Goal: Information Seeking & Learning: Check status

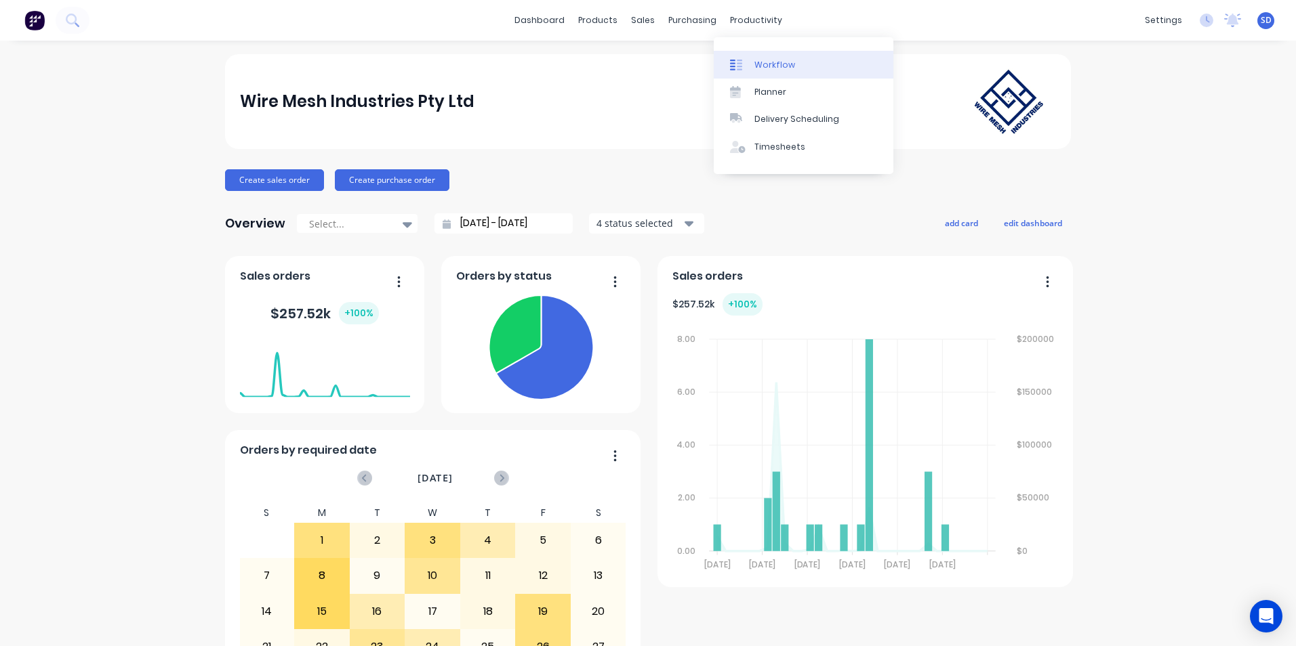
click at [768, 66] on div "Workflow" at bounding box center [774, 65] width 41 height 12
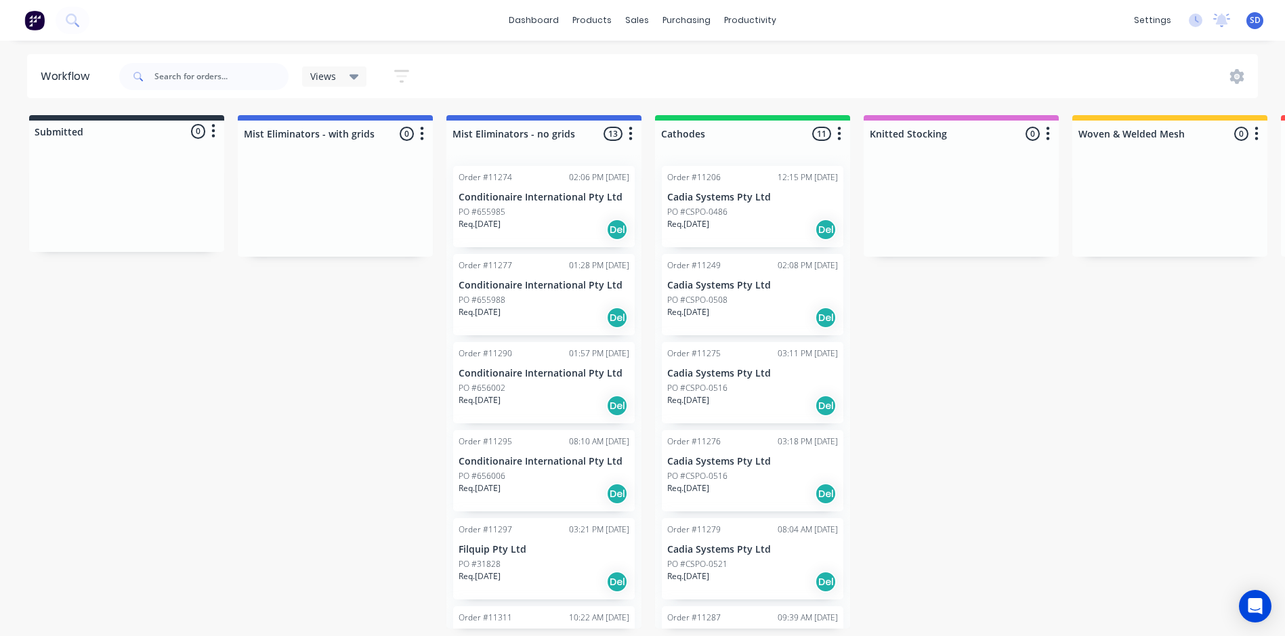
click at [728, 251] on div "Order #11206 12:15 PM [DATE] Cadia Systems Pty Ltd PO #CSPO-0486 Req. [DATE] De…" at bounding box center [752, 392] width 195 height 474
click at [737, 235] on div "Req. [DATE] Del" at bounding box center [752, 229] width 171 height 23
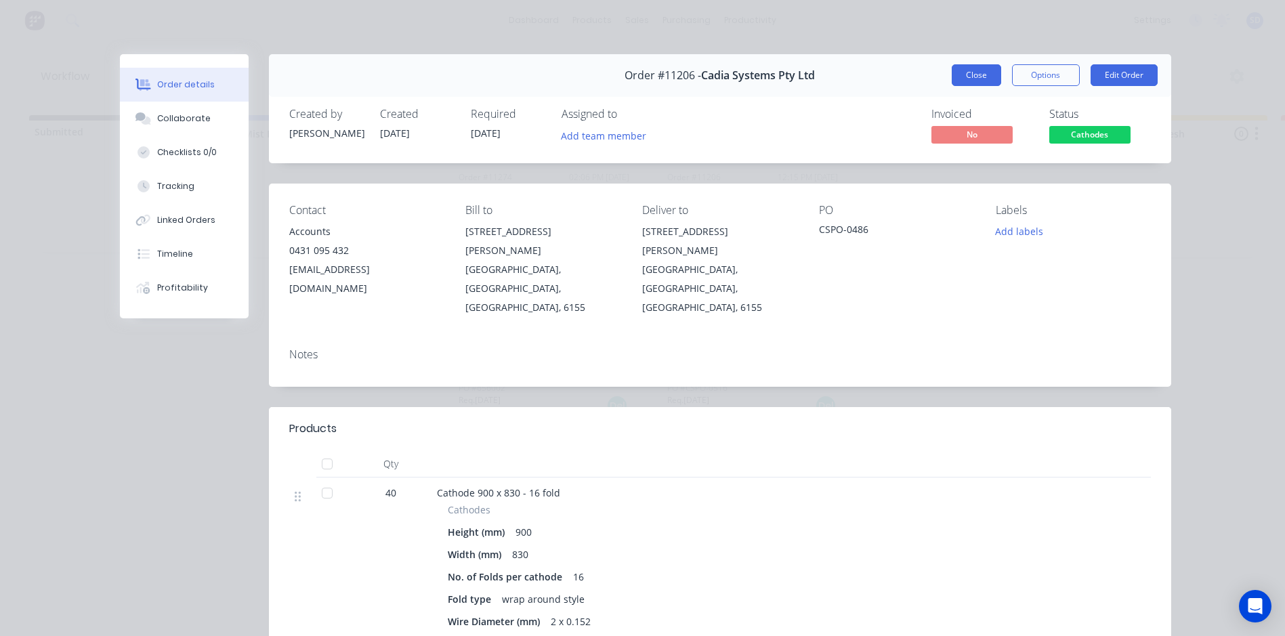
click at [983, 83] on button "Close" at bounding box center [976, 75] width 49 height 22
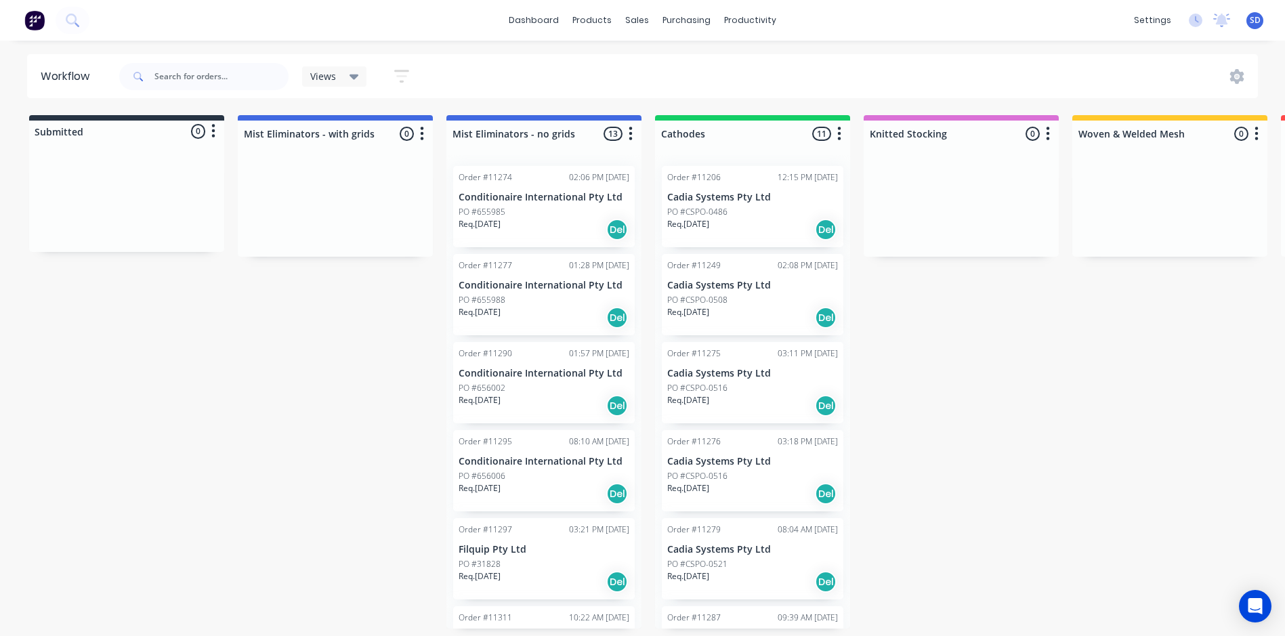
click at [755, 291] on div "Order #11249 02:08 PM [DATE] Cadia Systems Pty Ltd PO #CSPO-0508 Req. [DATE] Del" at bounding box center [753, 294] width 182 height 81
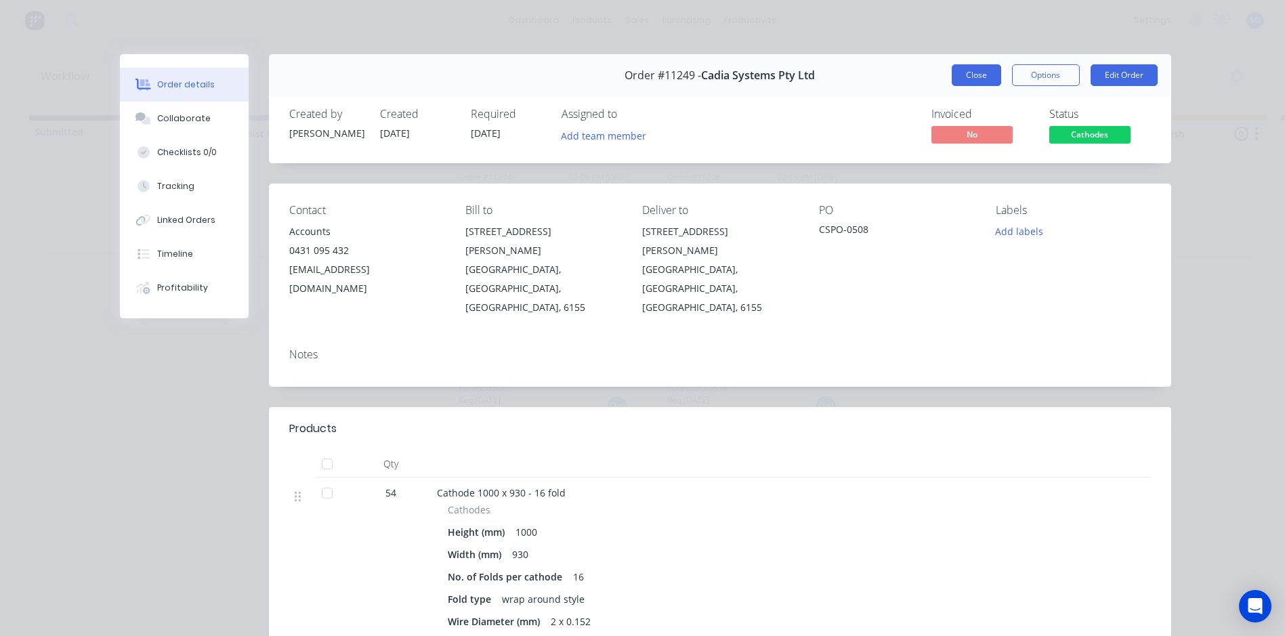
click at [980, 75] on button "Close" at bounding box center [976, 75] width 49 height 22
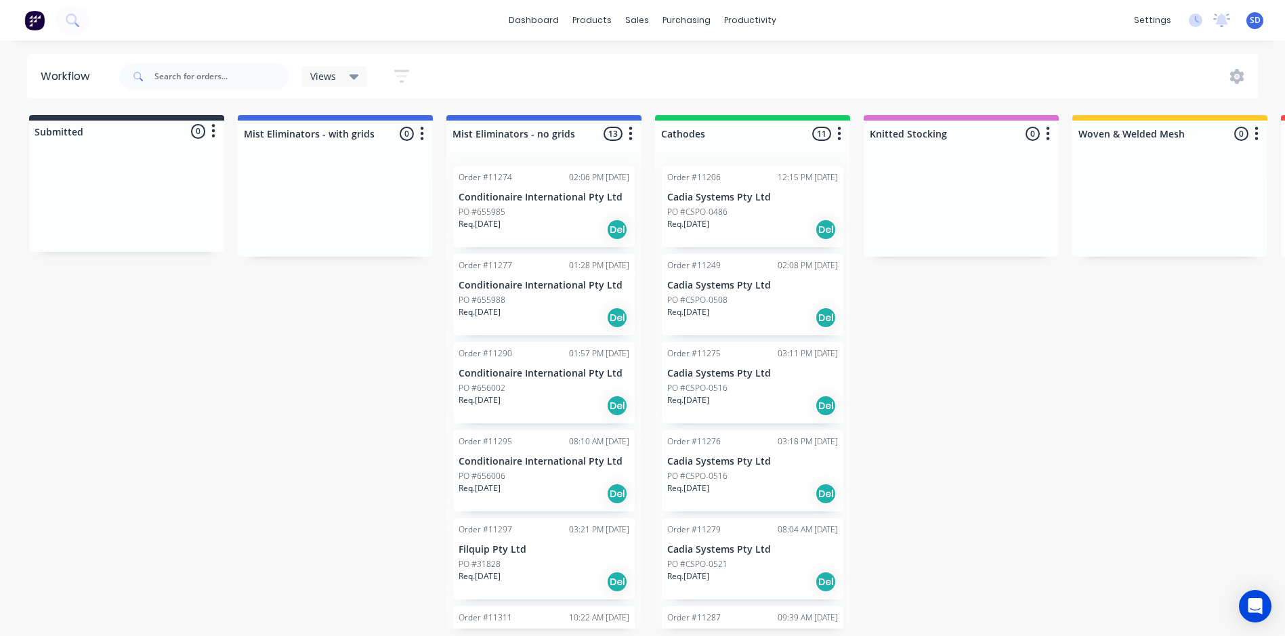
click at [708, 380] on div "Order #11275 03:11 PM [DATE] Cadia Systems Pty Ltd PO #CSPO-0516 Req. [DATE] Del" at bounding box center [753, 382] width 182 height 81
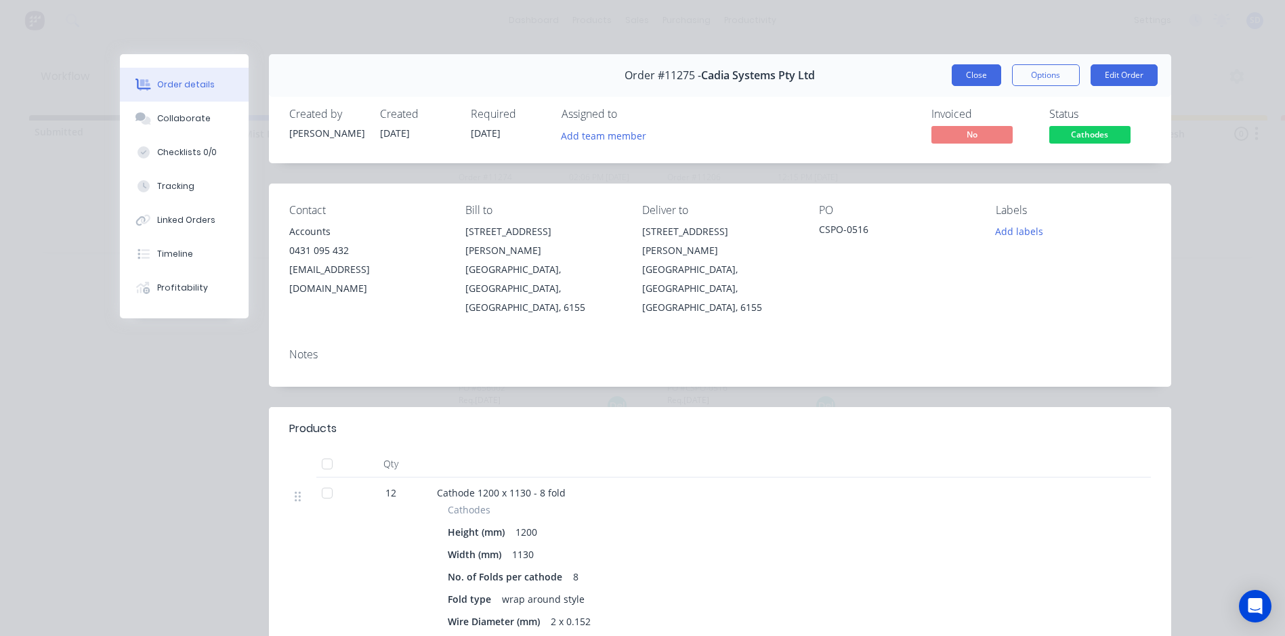
click at [979, 65] on button "Close" at bounding box center [976, 75] width 49 height 22
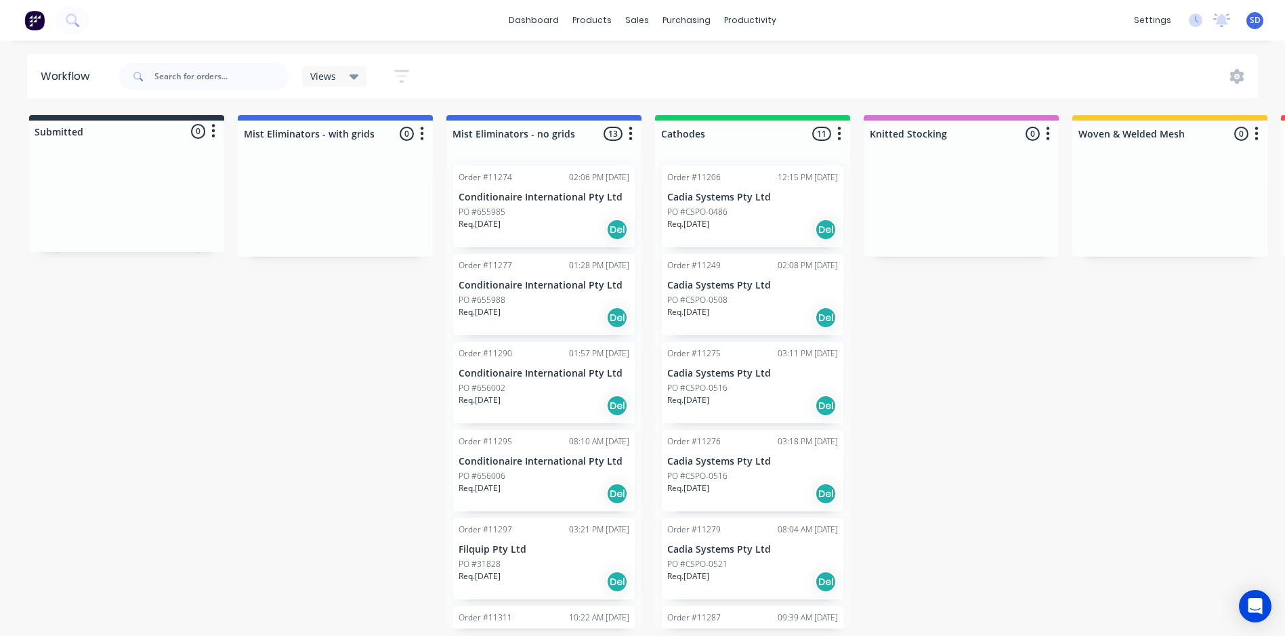
click at [725, 469] on div "Order #11276 03:18 PM [DATE] Cadia Systems Pty Ltd PO #CSPO-0516 Req. [DATE] Del" at bounding box center [753, 470] width 182 height 81
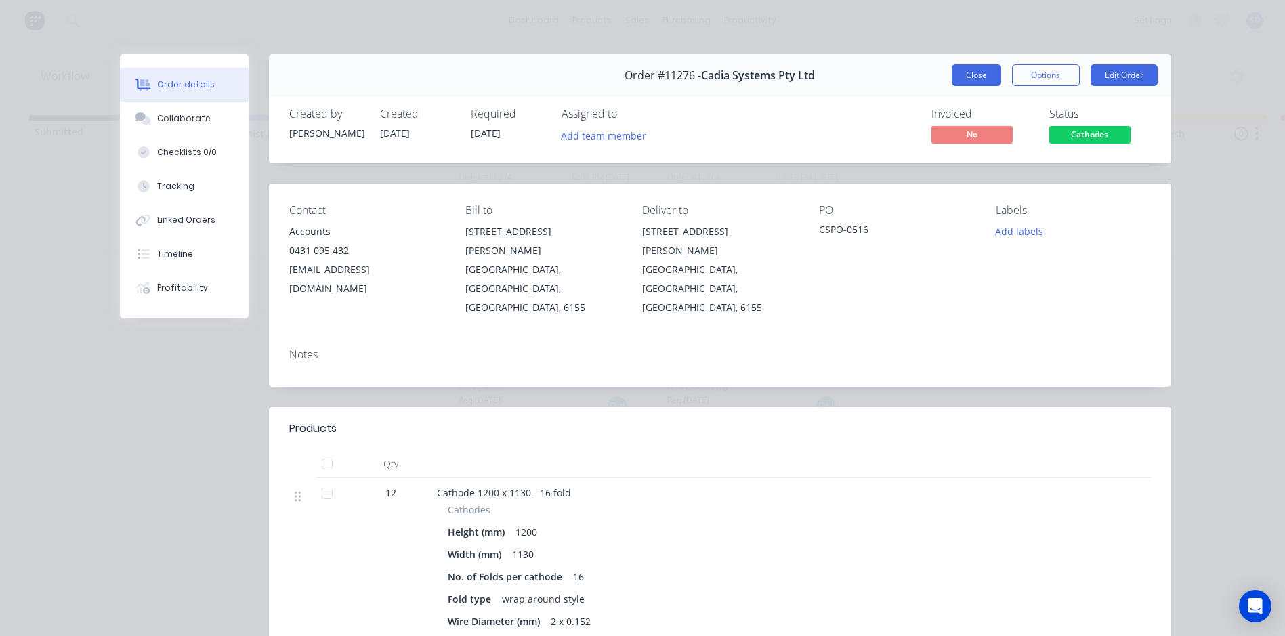
click at [976, 84] on button "Close" at bounding box center [976, 75] width 49 height 22
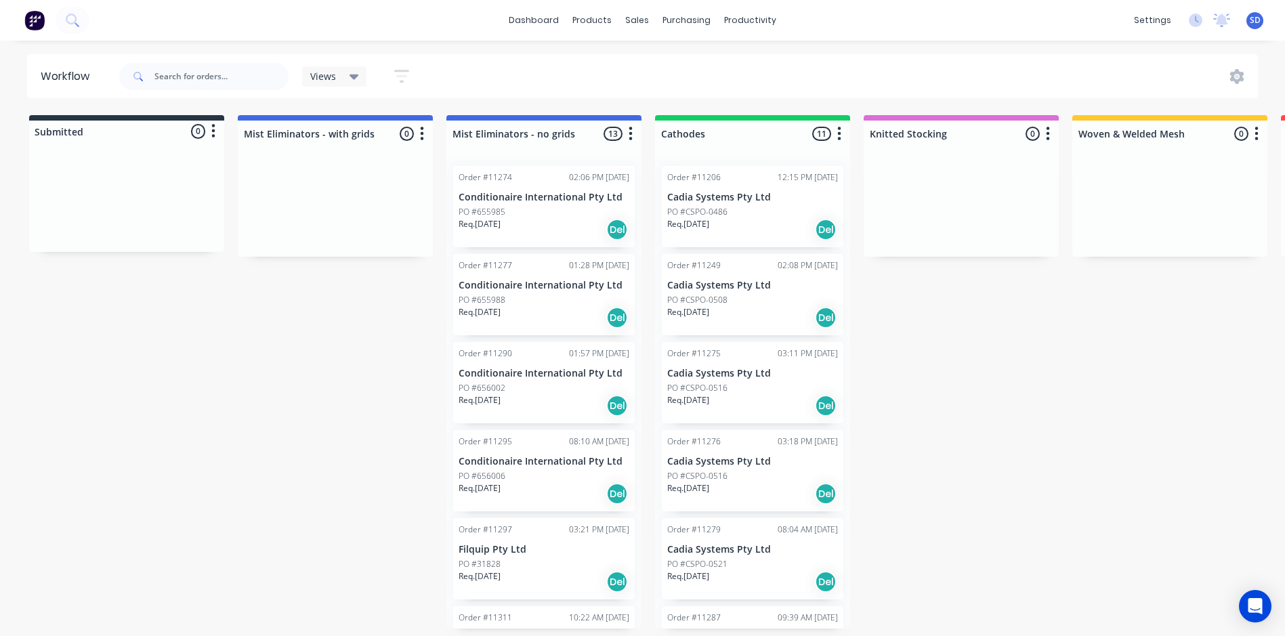
click at [730, 556] on div "Order #11279 08:04 AM [DATE] Cadia Systems Pty Ltd PO #CSPO-0521 Req. [DATE] Del" at bounding box center [753, 558] width 182 height 81
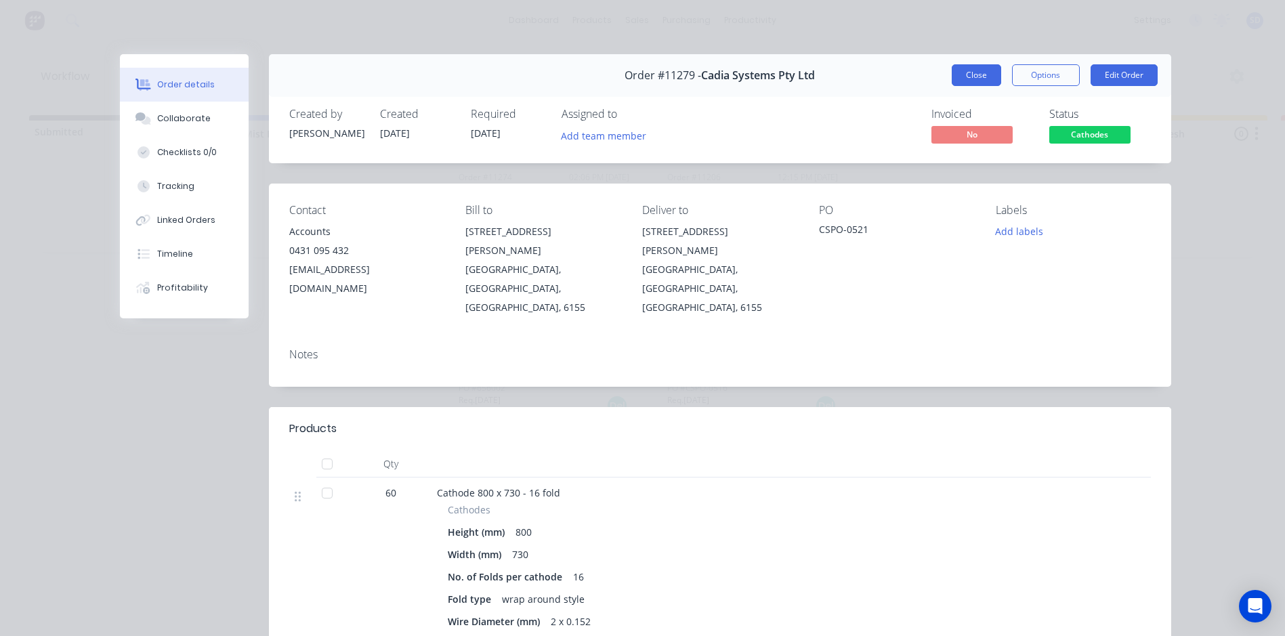
click at [987, 70] on button "Close" at bounding box center [976, 75] width 49 height 22
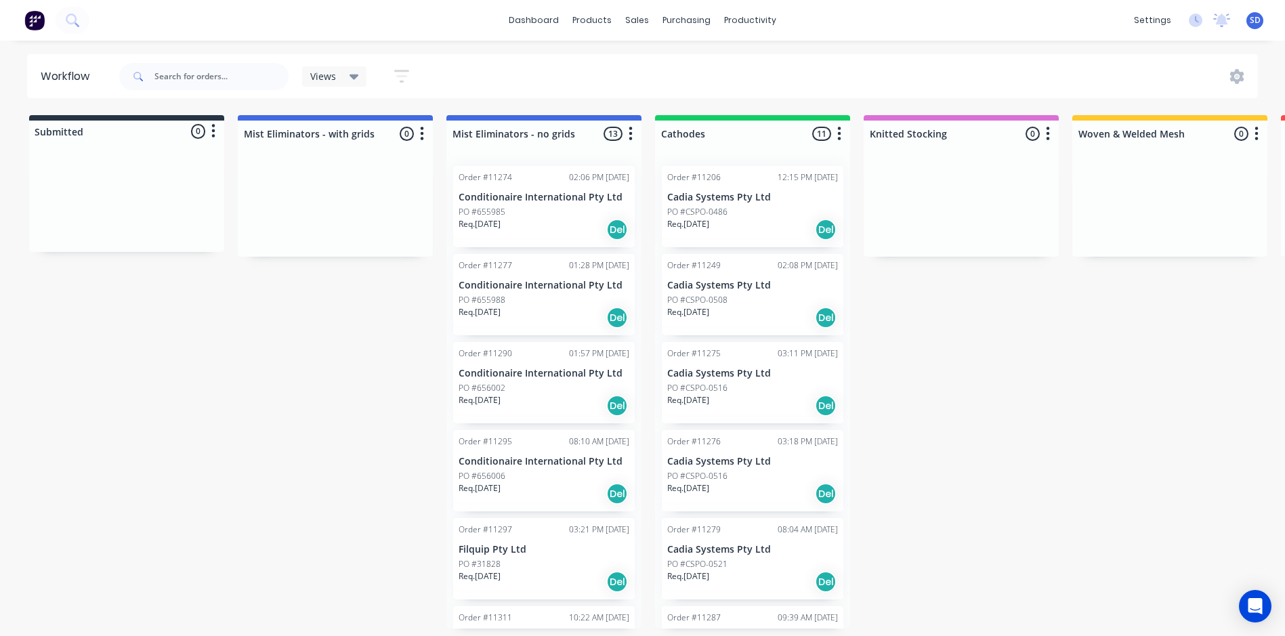
click at [737, 621] on div "Order #11287 09:39 AM [DATE]" at bounding box center [752, 618] width 171 height 12
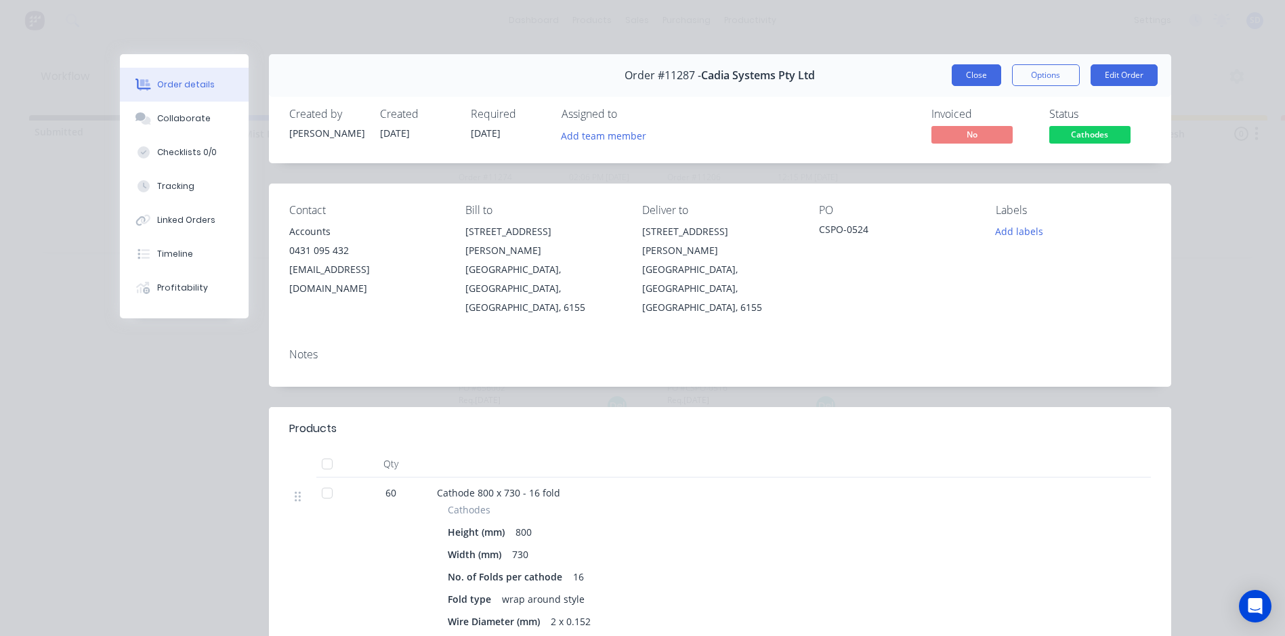
click at [966, 82] on button "Close" at bounding box center [976, 75] width 49 height 22
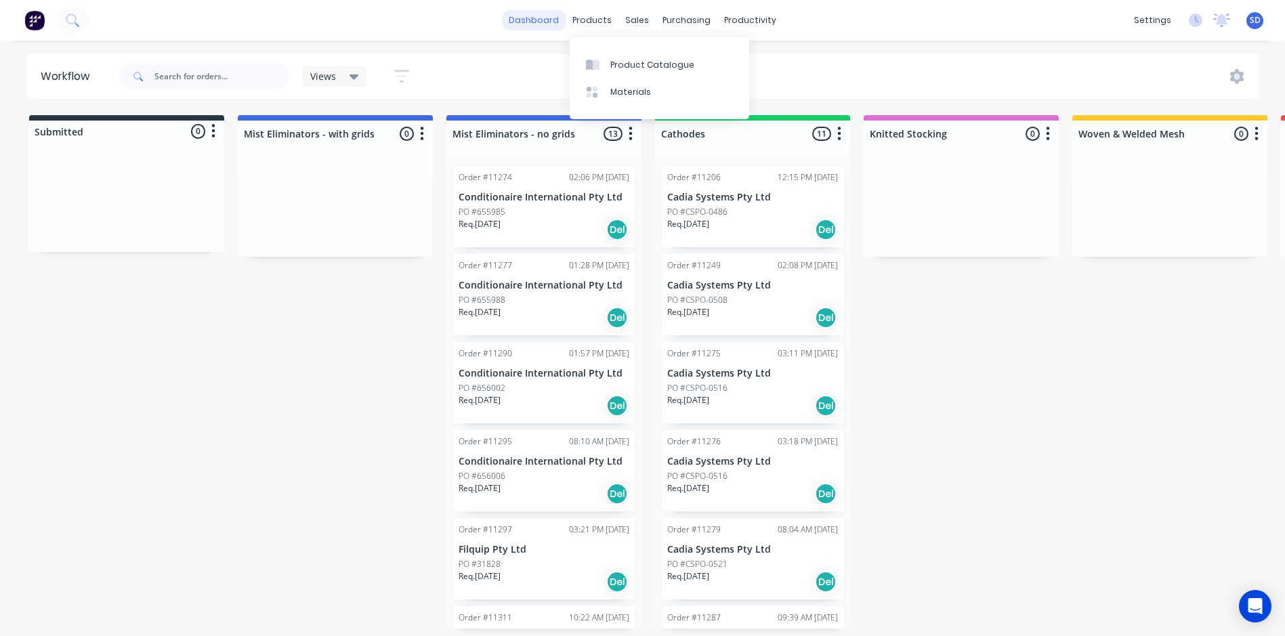
click at [534, 28] on link "dashboard" at bounding box center [534, 20] width 64 height 20
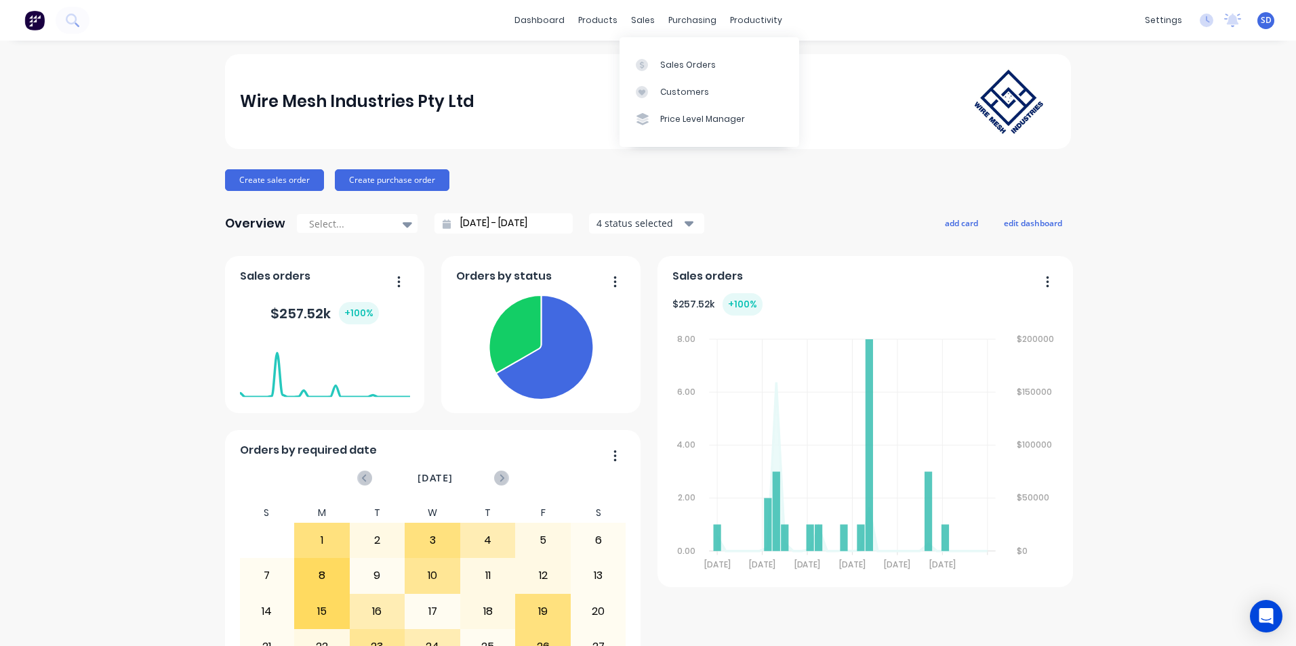
click at [644, 50] on div "Sales Orders Customers Price Level Manager" at bounding box center [709, 91] width 180 height 109
click at [680, 73] on link "Sales Orders" at bounding box center [709, 64] width 180 height 27
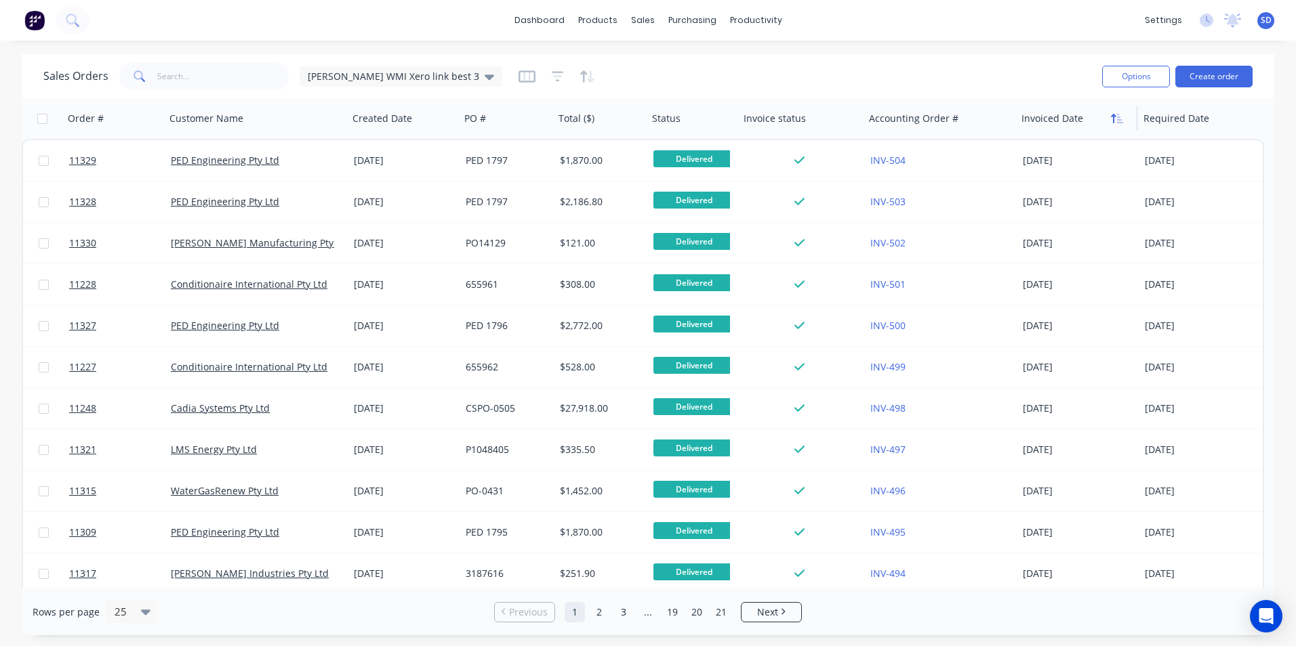
click at [1113, 120] on icon "button" at bounding box center [1113, 118] width 5 height 9
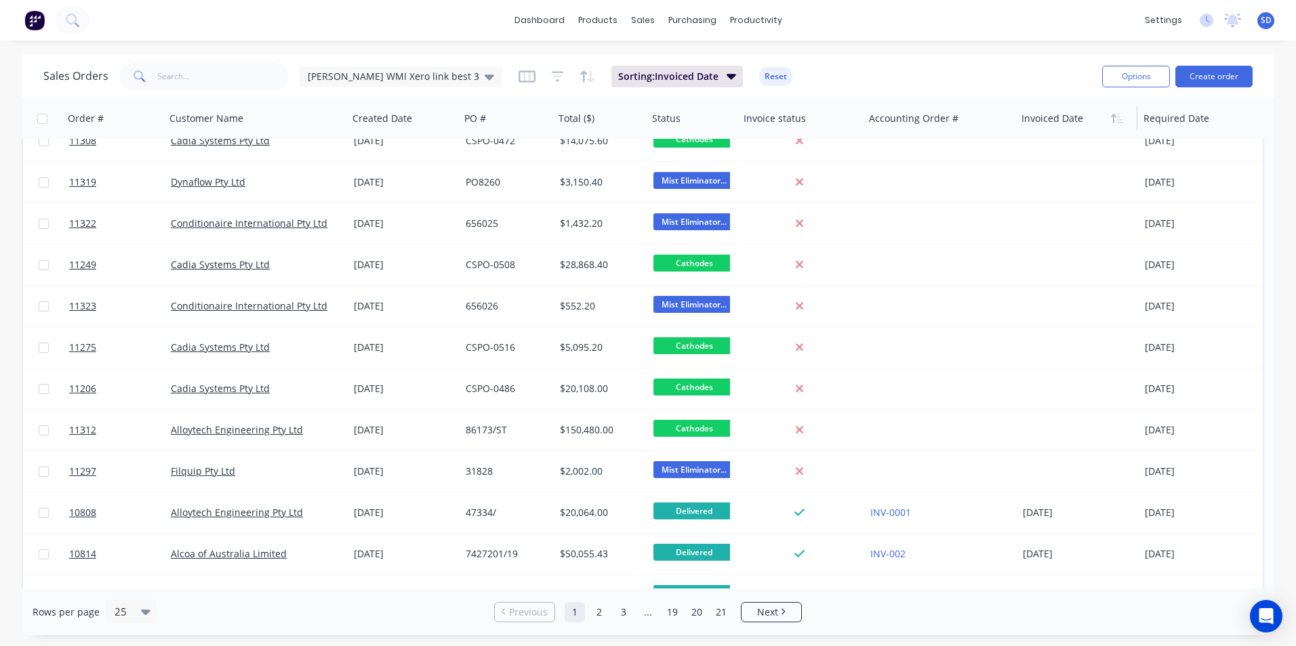
scroll to position [583, 0]
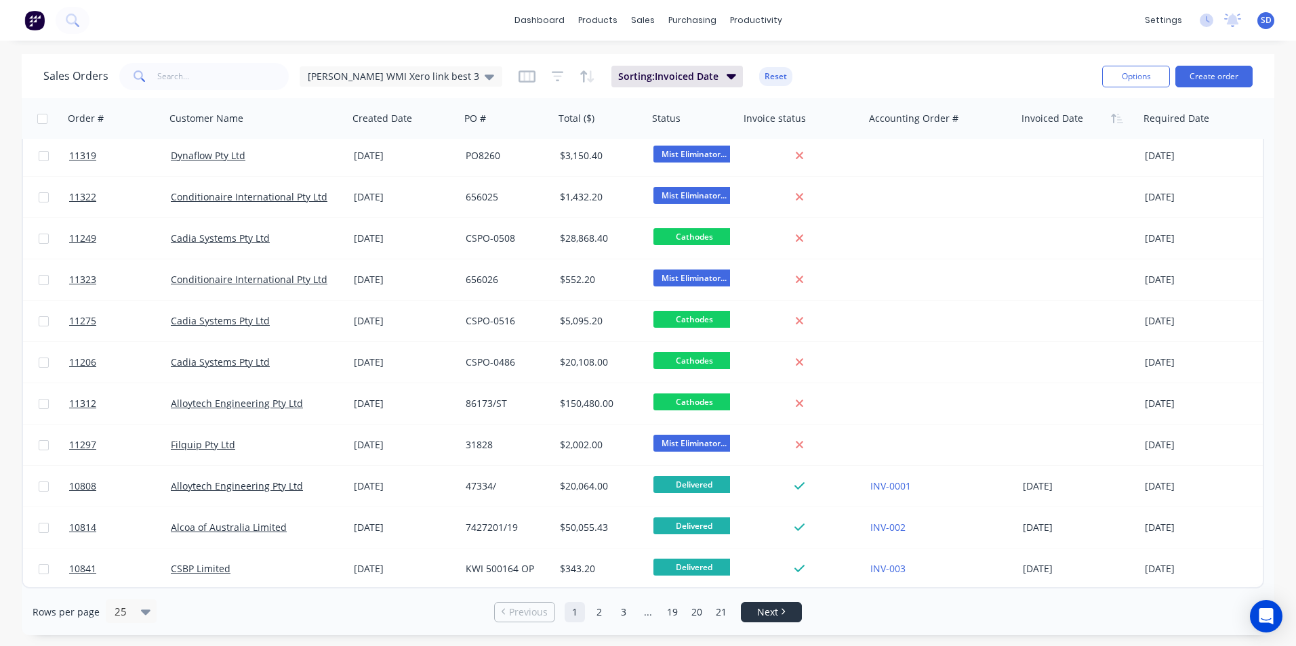
click at [750, 604] on li "Next" at bounding box center [771, 612] width 61 height 20
click at [593, 606] on link "2" at bounding box center [599, 612] width 20 height 20
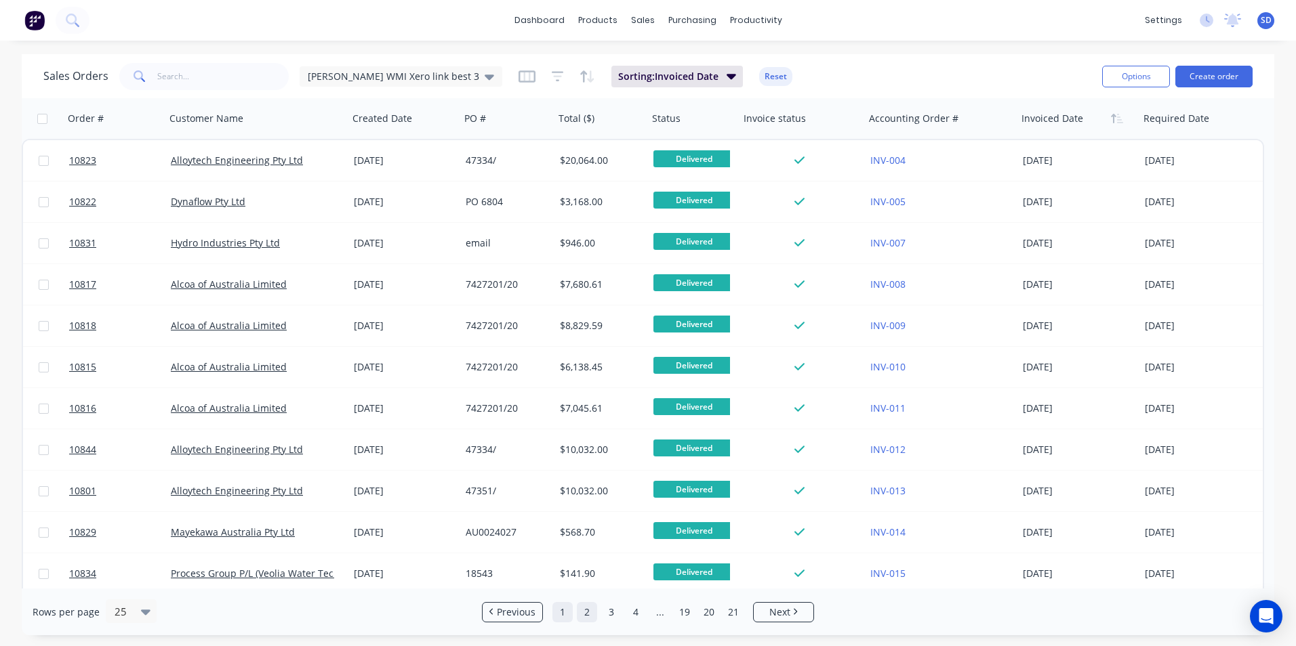
click at [571, 612] on link "1" at bounding box center [562, 612] width 20 height 20
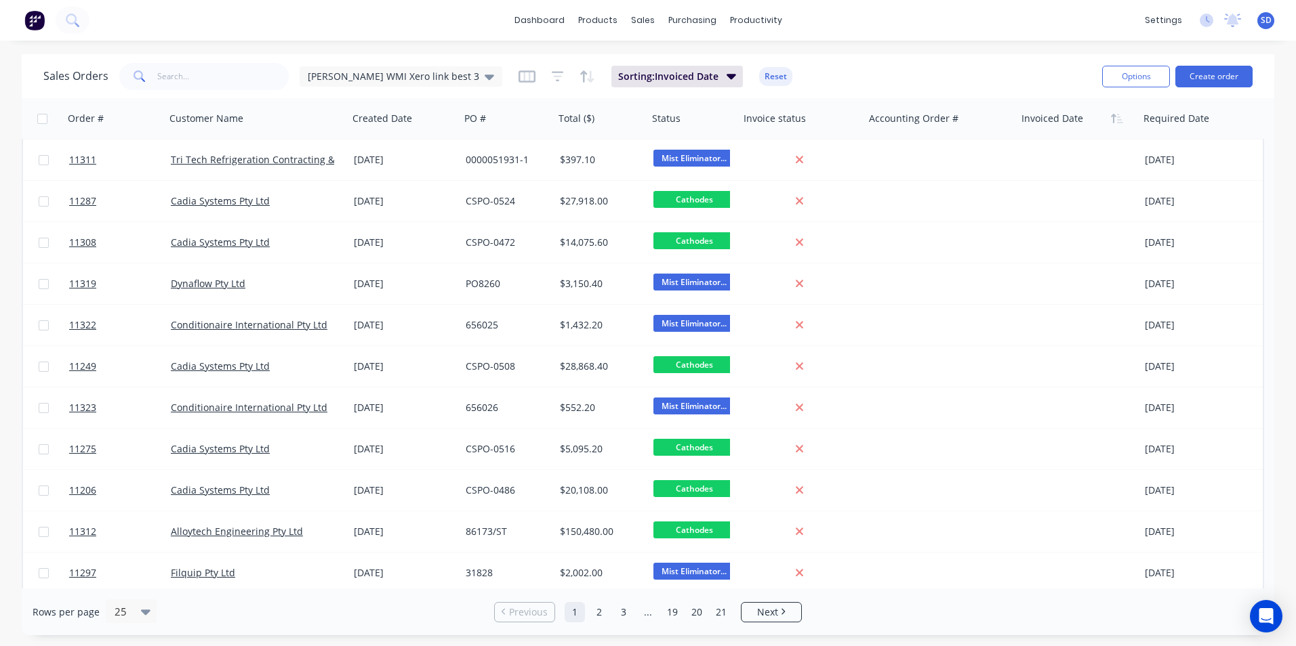
scroll to position [583, 0]
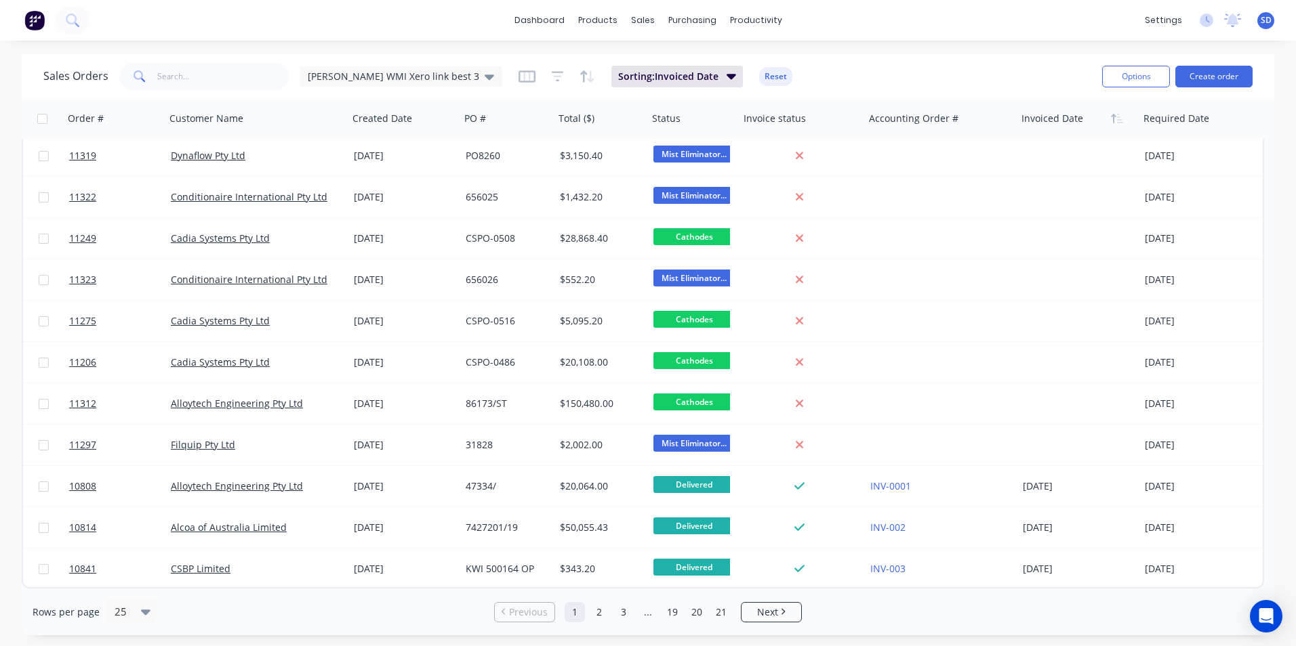
drag, startPoint x: 785, startPoint y: 612, endPoint x: 793, endPoint y: 589, distance: 24.0
click at [785, 612] on icon "Next page" at bounding box center [783, 612] width 3 height 6
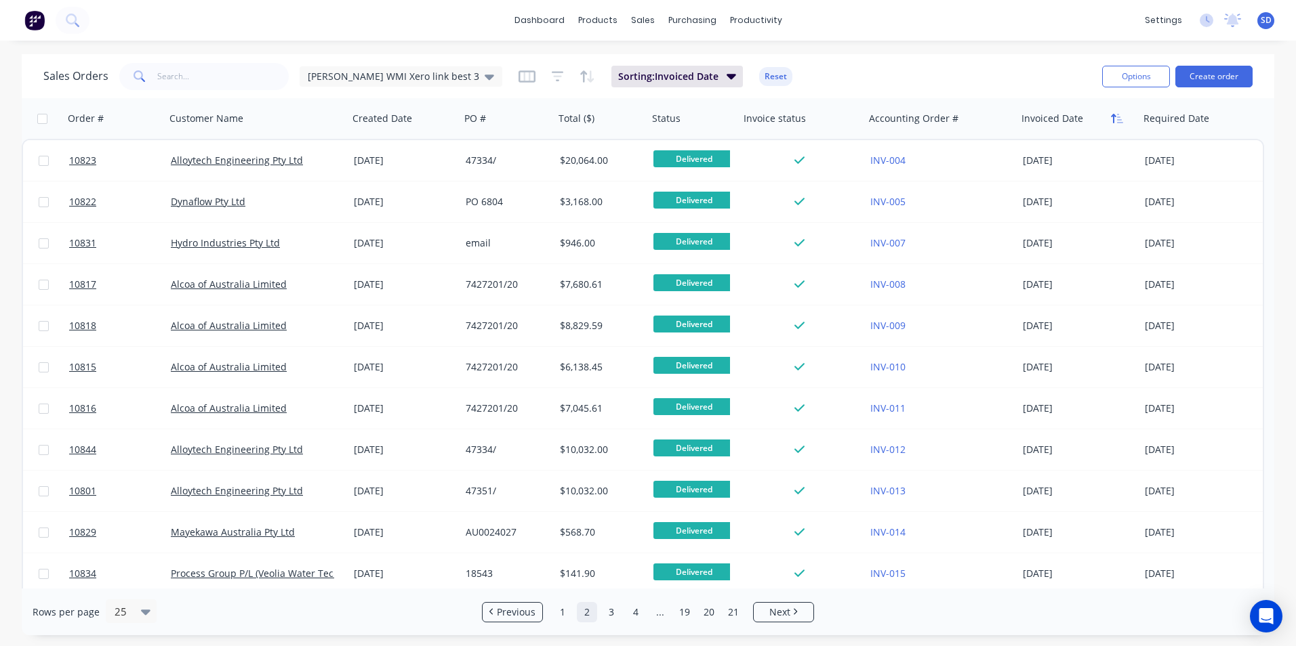
click at [1111, 125] on button "button" at bounding box center [1116, 118] width 20 height 20
click at [1118, 123] on icon "button" at bounding box center [1120, 118] width 6 height 9
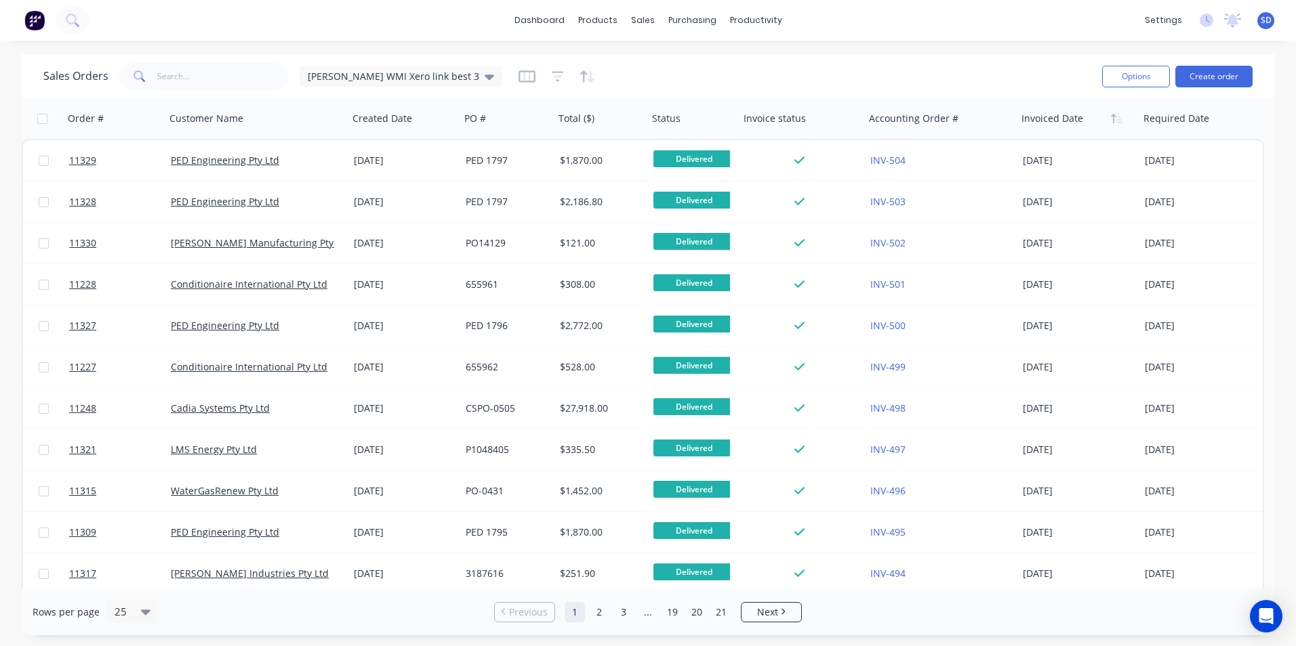
click at [568, 615] on link "1" at bounding box center [574, 612] width 20 height 20
click at [1117, 119] on icon "button" at bounding box center [1120, 118] width 6 height 9
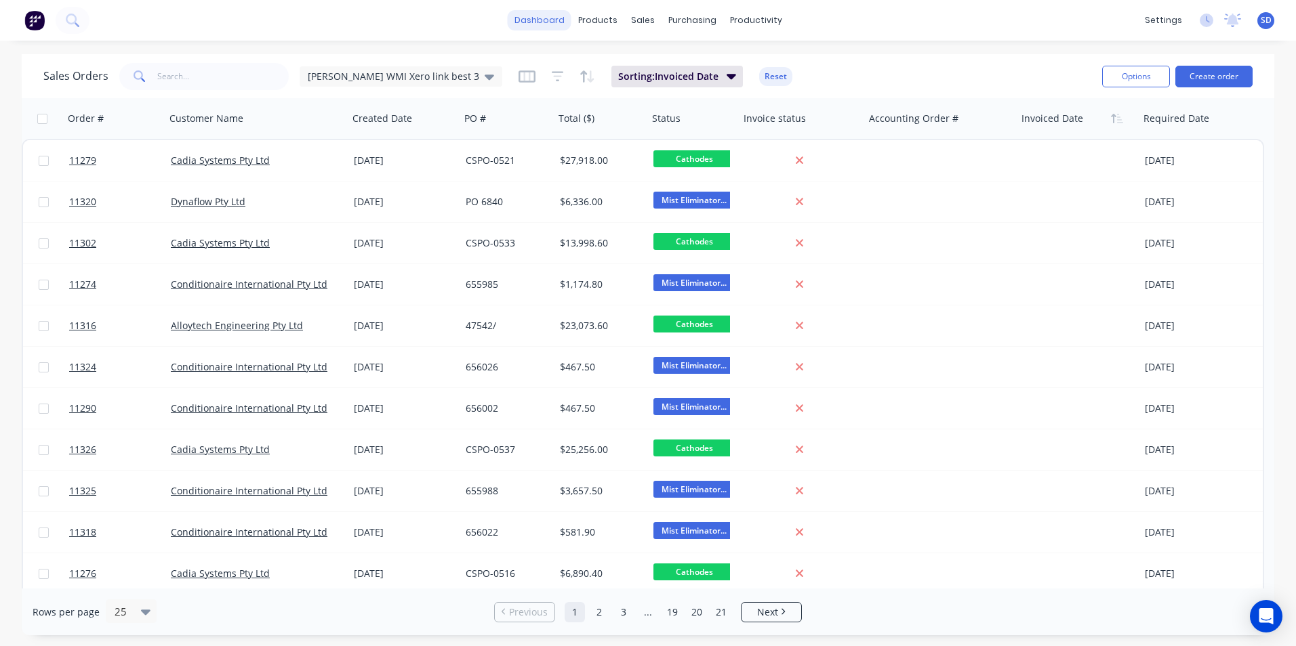
click at [558, 23] on link "dashboard" at bounding box center [540, 20] width 64 height 20
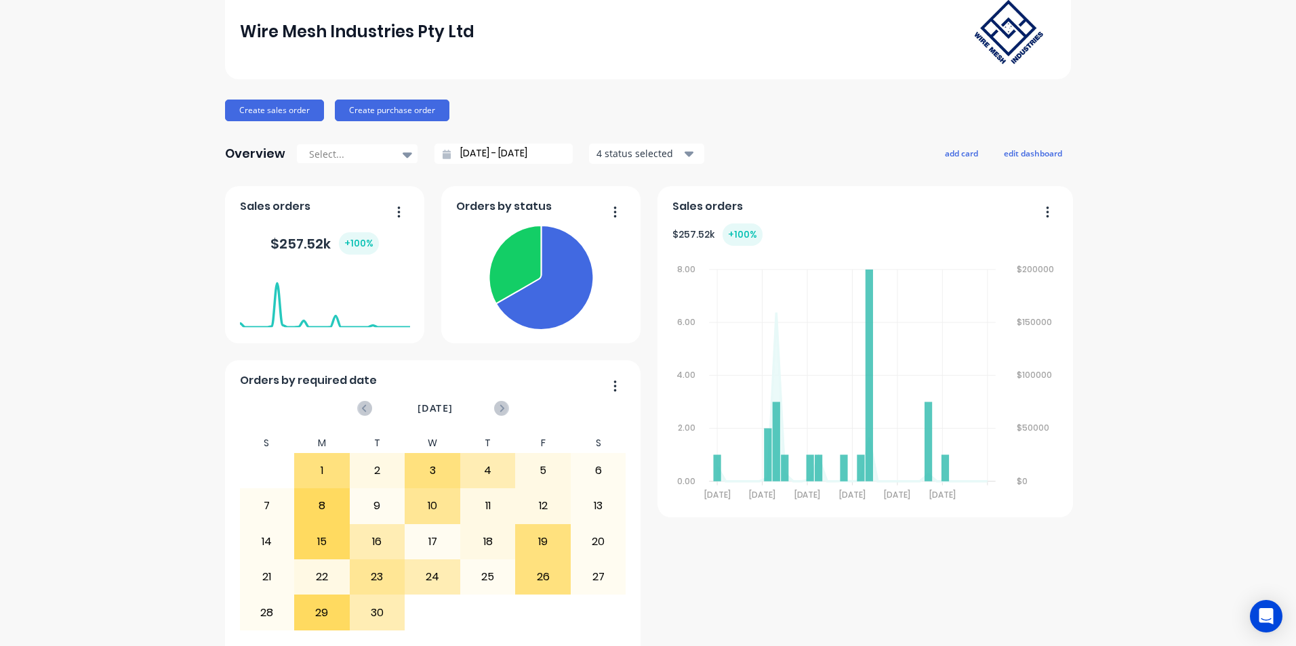
scroll to position [129, 0]
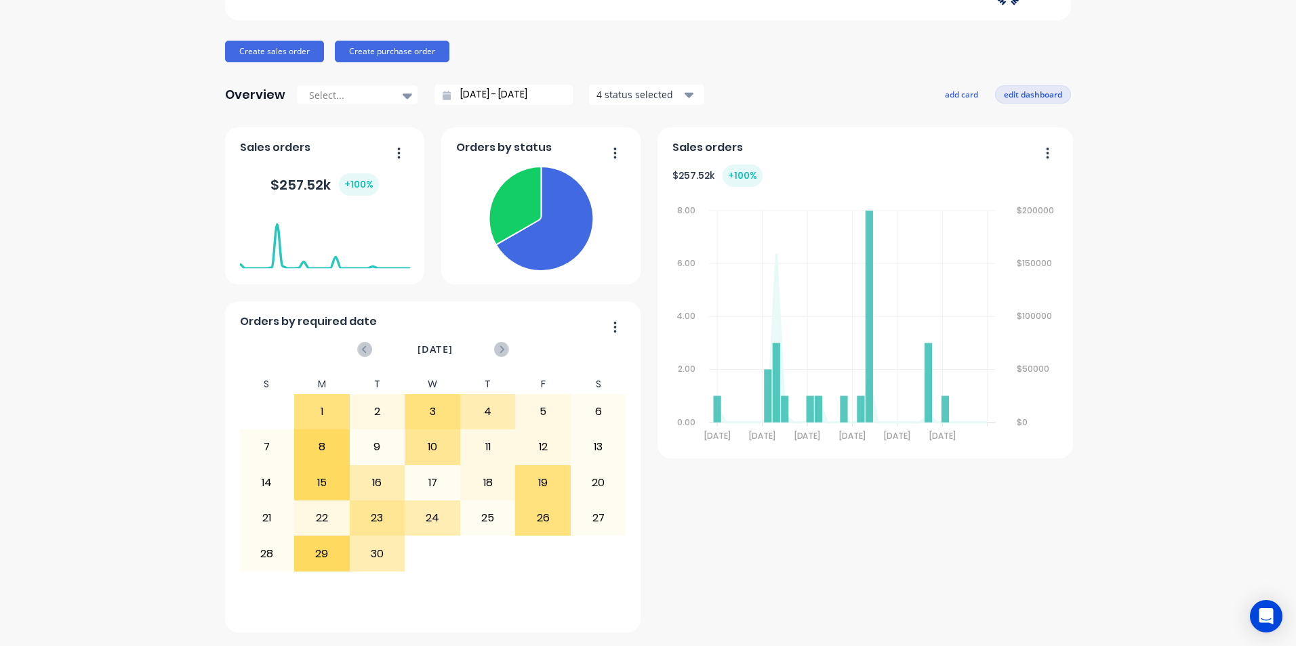
click at [1033, 93] on button "edit dashboard" at bounding box center [1033, 94] width 76 height 18
click at [545, 96] on input "[DATE] - [DATE]" at bounding box center [509, 95] width 117 height 20
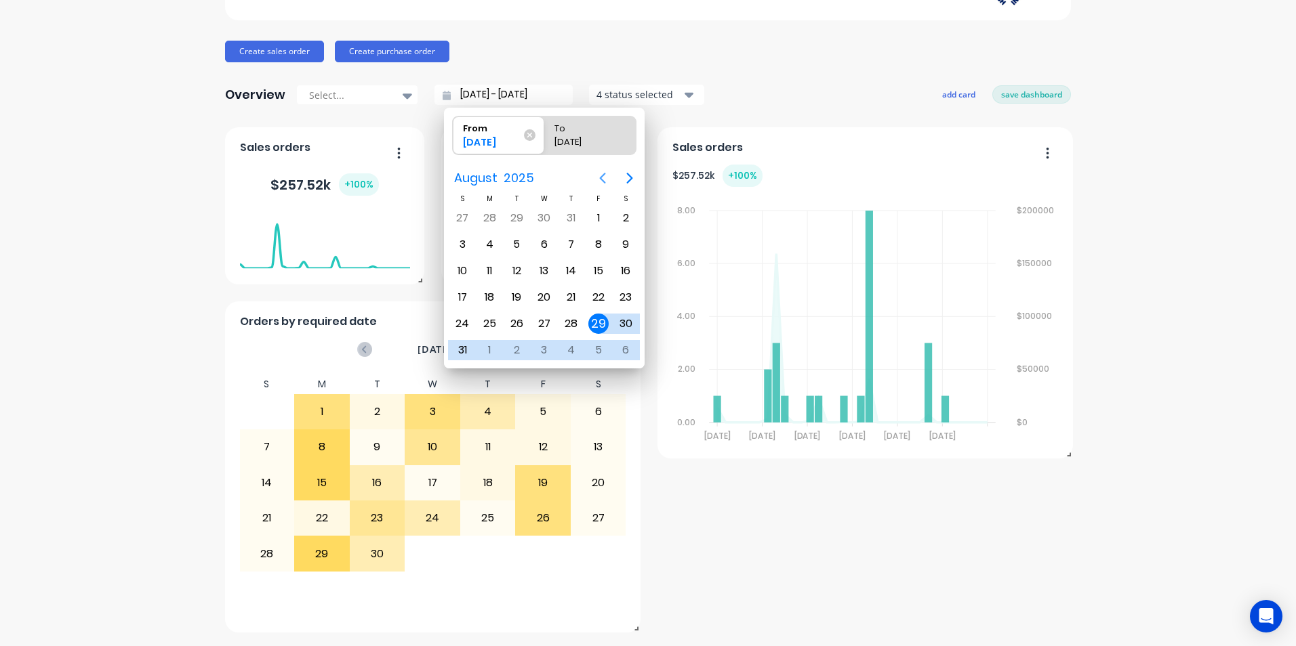
click at [604, 172] on icon "Previous page" at bounding box center [602, 178] width 16 height 16
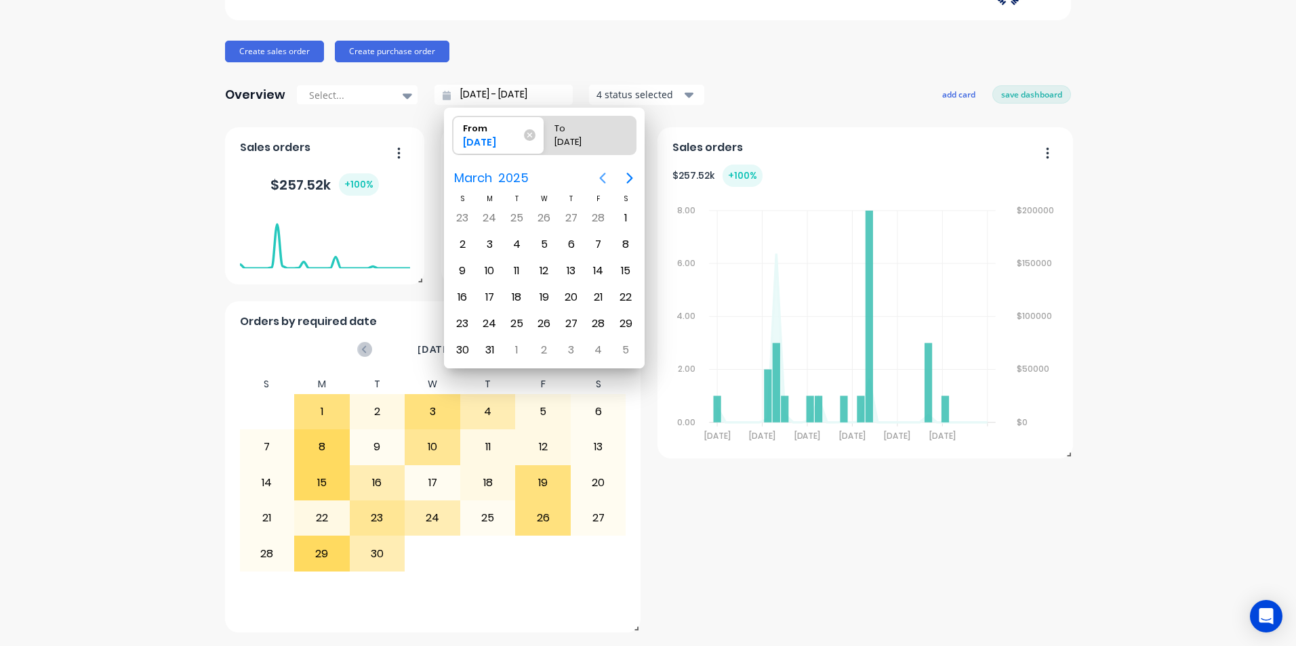
click at [604, 172] on icon "Previous page" at bounding box center [602, 178] width 16 height 16
click at [625, 218] on div "1" at bounding box center [625, 218] width 20 height 20
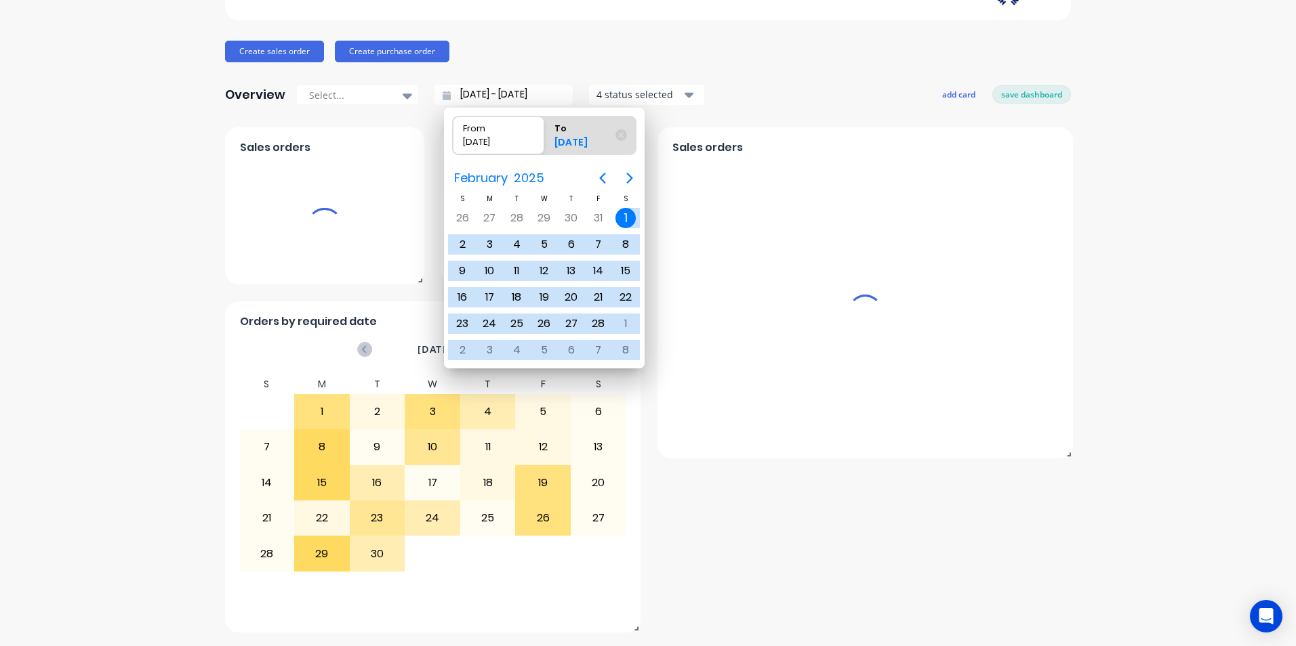
type input "[DATE] - [DATE]"
radio input "false"
radio input "true"
click at [625, 218] on div "1" at bounding box center [625, 218] width 20 height 20
click at [782, 90] on div "Overview Select... [DATE] - [DATE] 4 status selected add card save dashboard" at bounding box center [648, 94] width 846 height 27
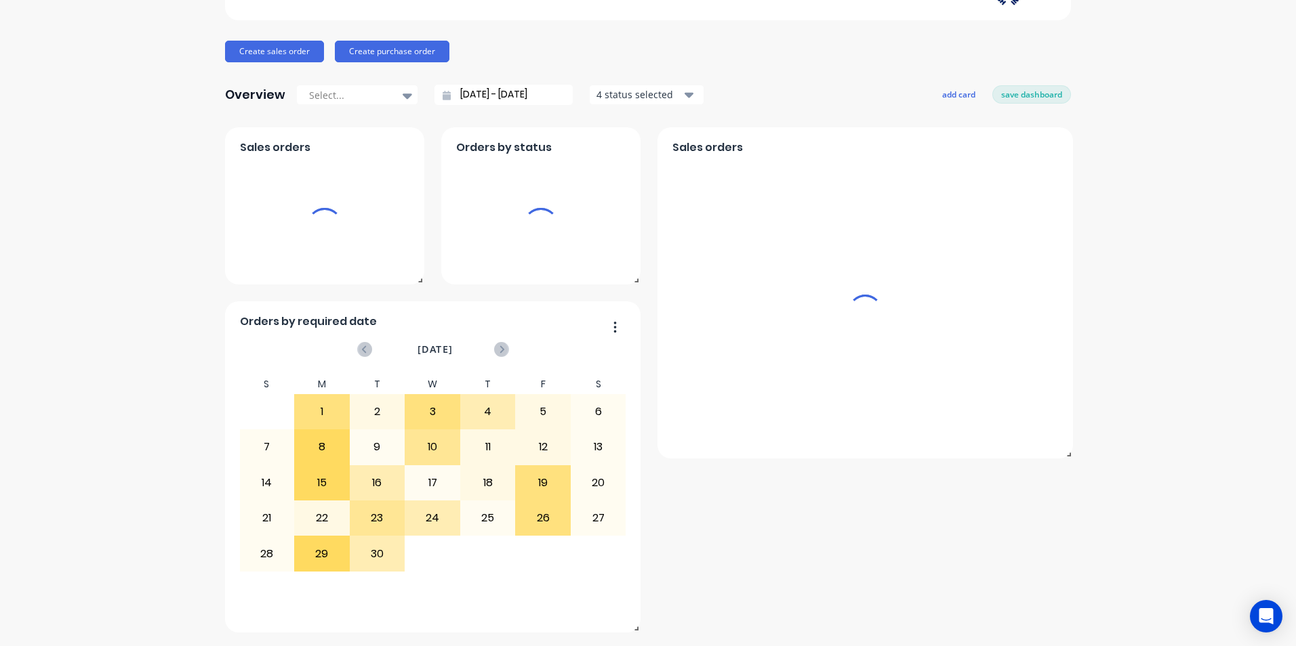
click at [684, 94] on icon "button" at bounding box center [688, 95] width 9 height 5
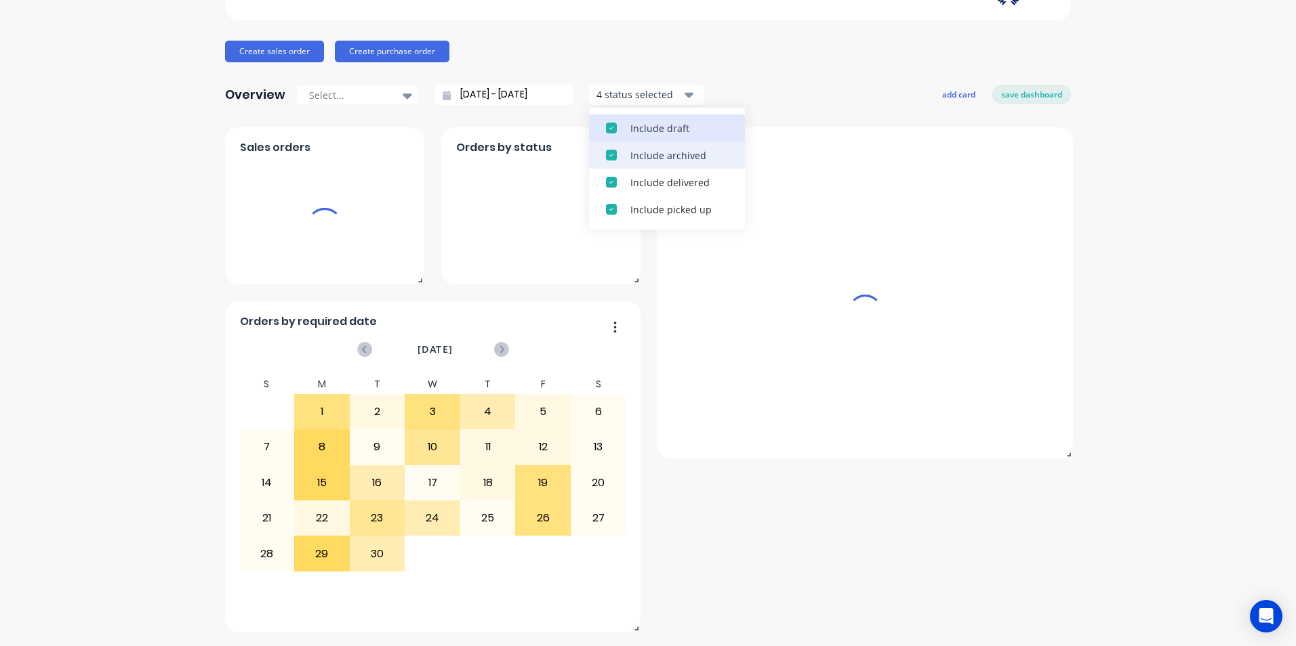
click at [681, 118] on button "Include draft" at bounding box center [667, 128] width 156 height 27
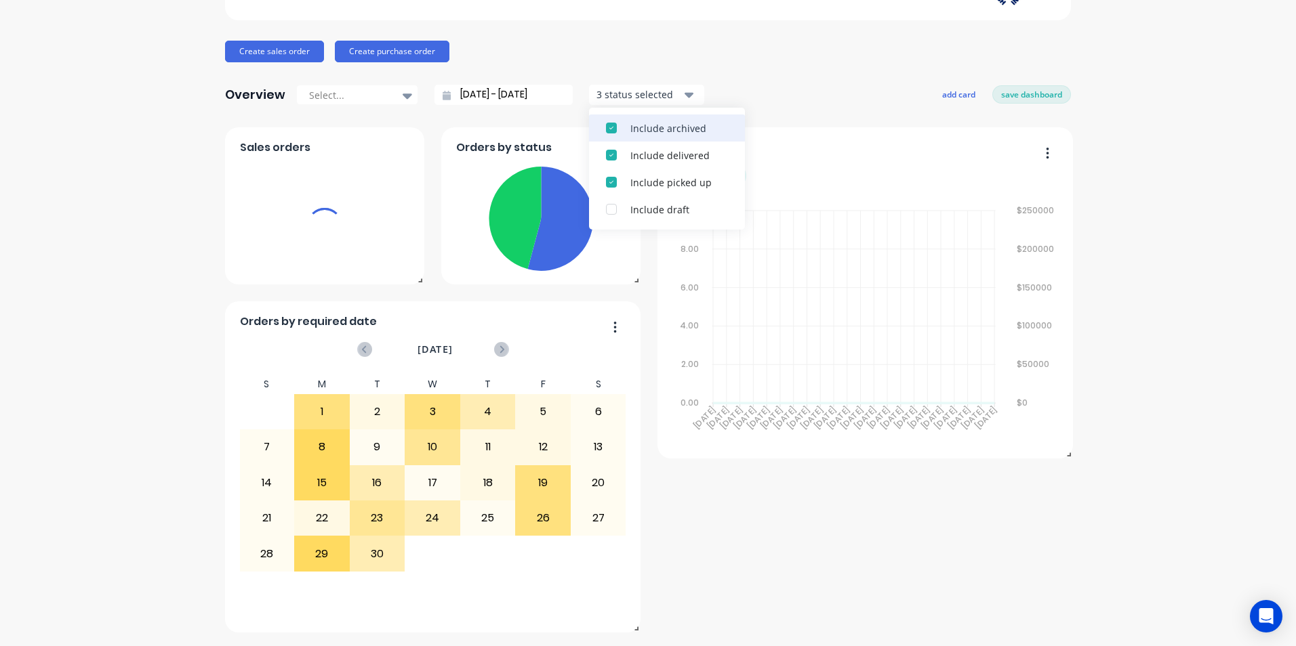
click at [676, 126] on div "Include archived" at bounding box center [679, 128] width 98 height 14
click at [676, 148] on div "Include delivered" at bounding box center [679, 155] width 98 height 14
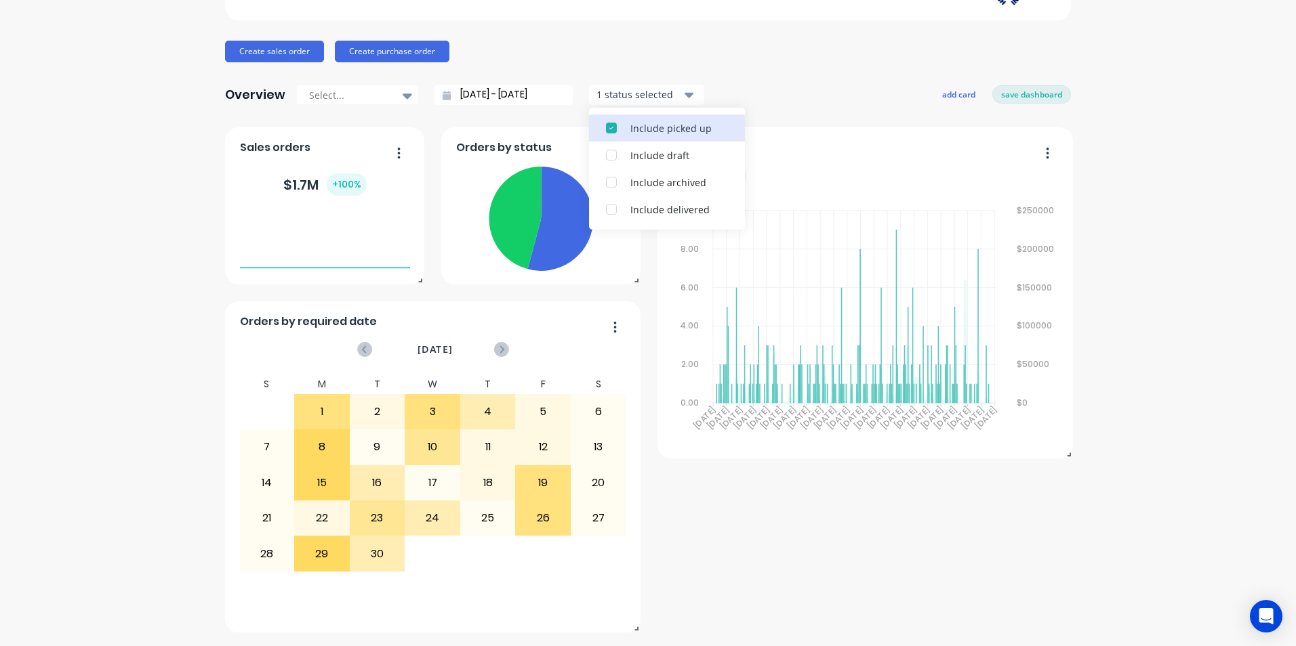
click at [674, 132] on div "Include picked up" at bounding box center [679, 128] width 98 height 14
click at [719, 94] on div "Overview Select... [DATE] - [DATE] 1 status selected Include picked up Include …" at bounding box center [648, 94] width 846 height 27
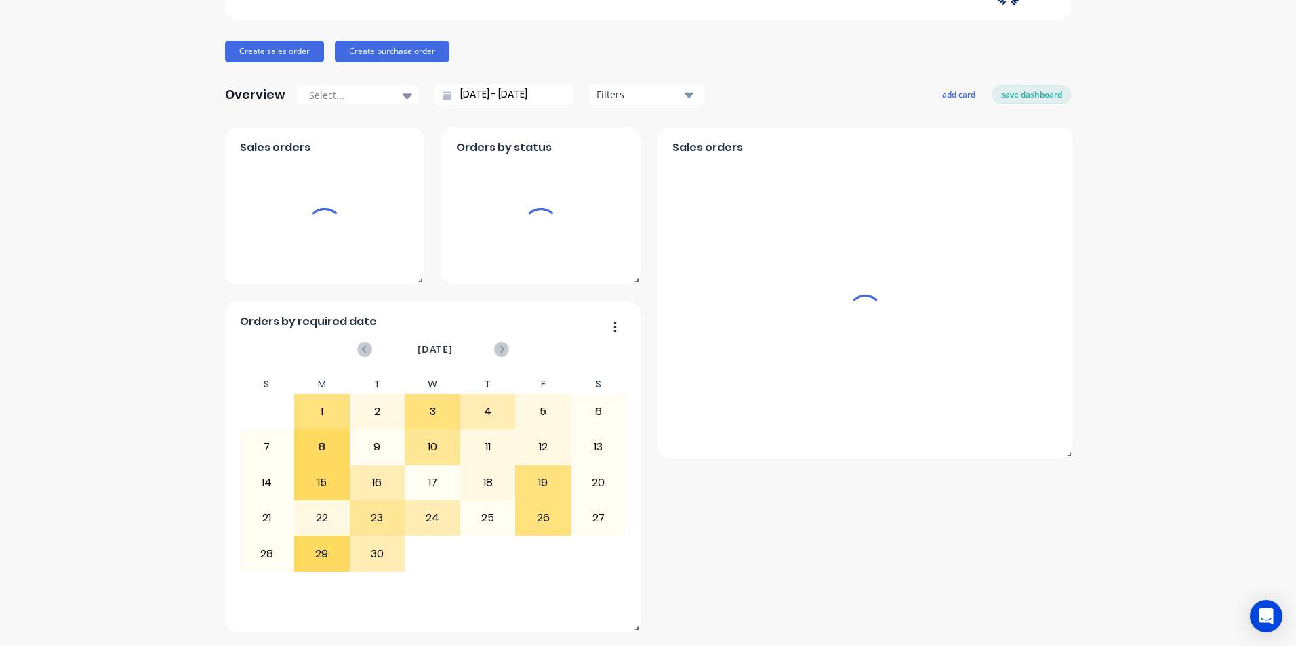
click at [728, 74] on div "Wire Mesh Industries Pty Ltd Create sales order Create purchase order Overview …" at bounding box center [648, 278] width 846 height 707
click at [531, 98] on input "[DATE] - [DATE]" at bounding box center [509, 95] width 117 height 20
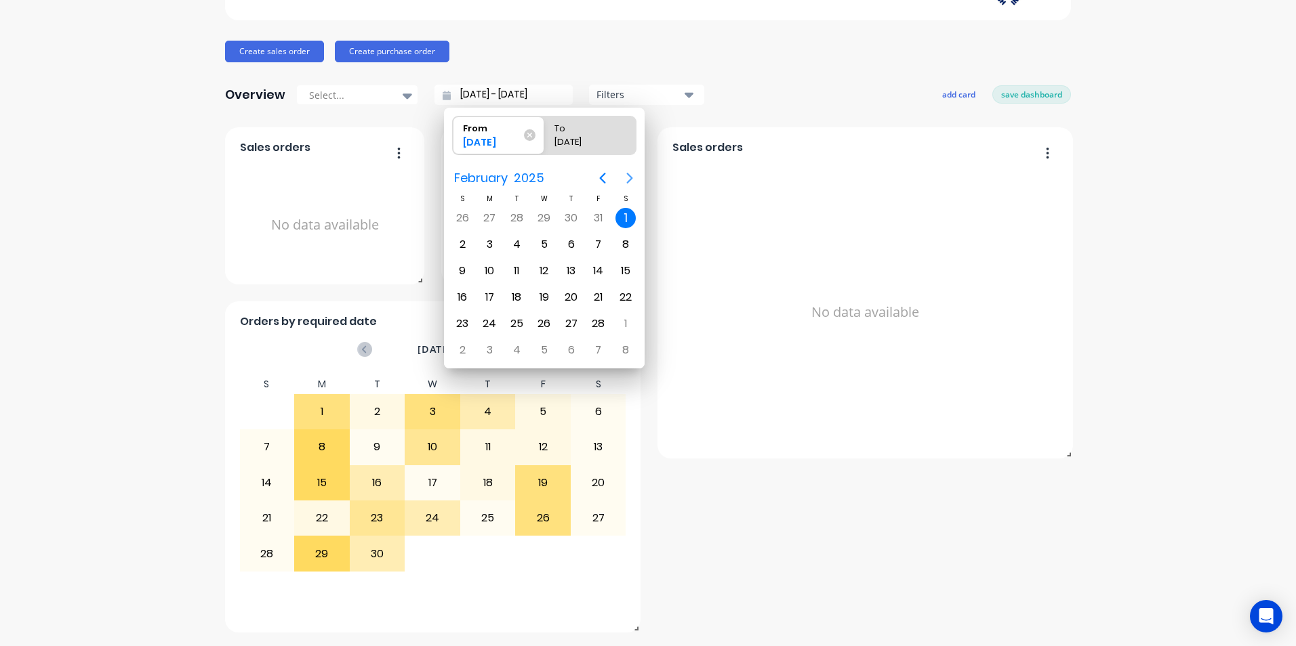
click at [622, 175] on icon "Next page" at bounding box center [629, 178] width 16 height 16
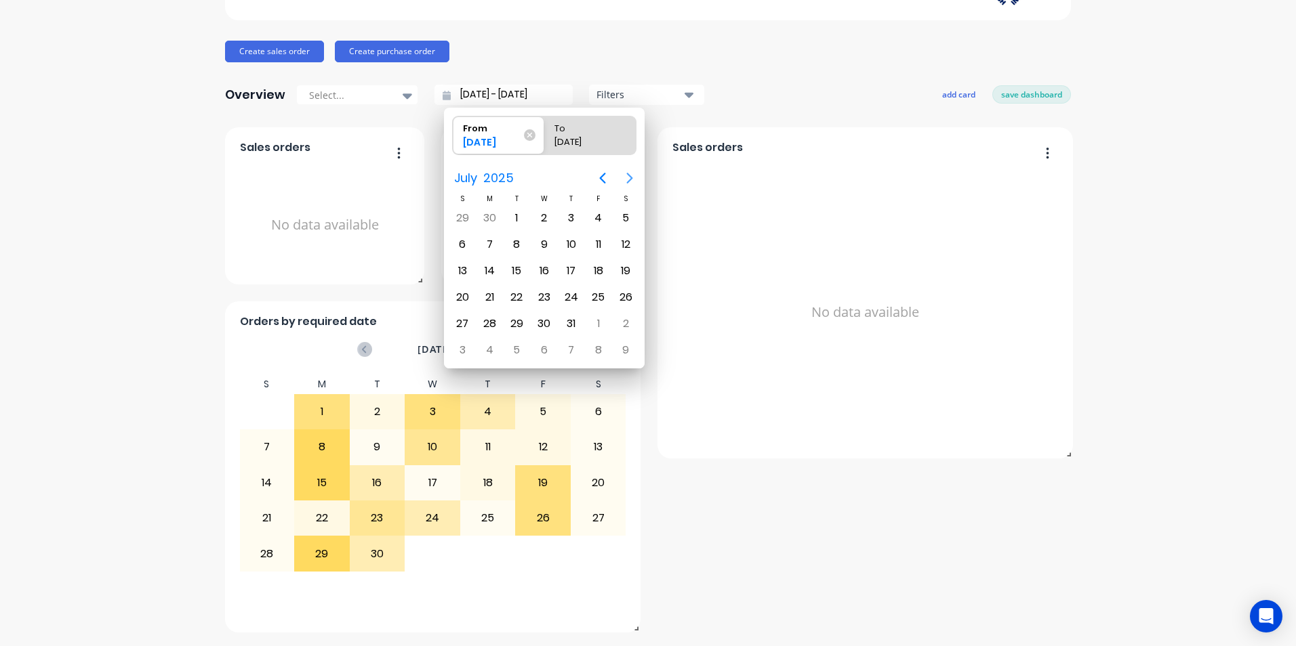
click at [622, 175] on icon "Next page" at bounding box center [629, 178] width 16 height 16
click at [494, 316] on div "29" at bounding box center [489, 324] width 20 height 20
type input "[DATE] - [DATE]"
radio input "false"
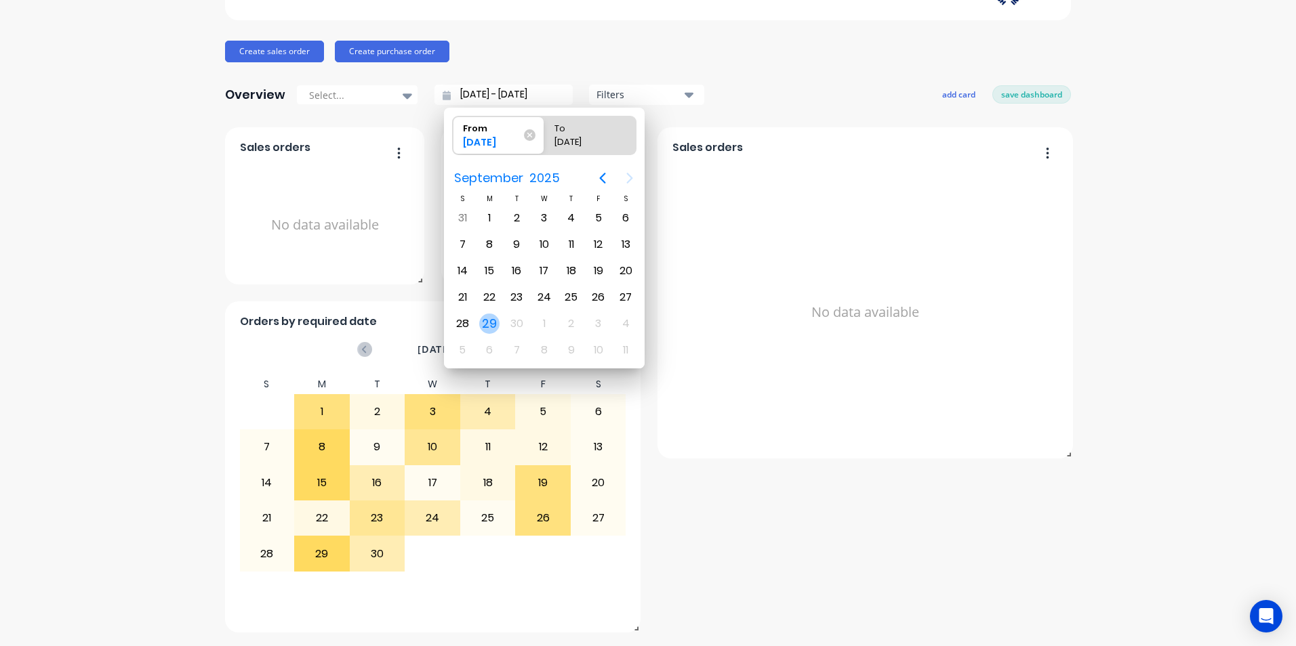
radio input "true"
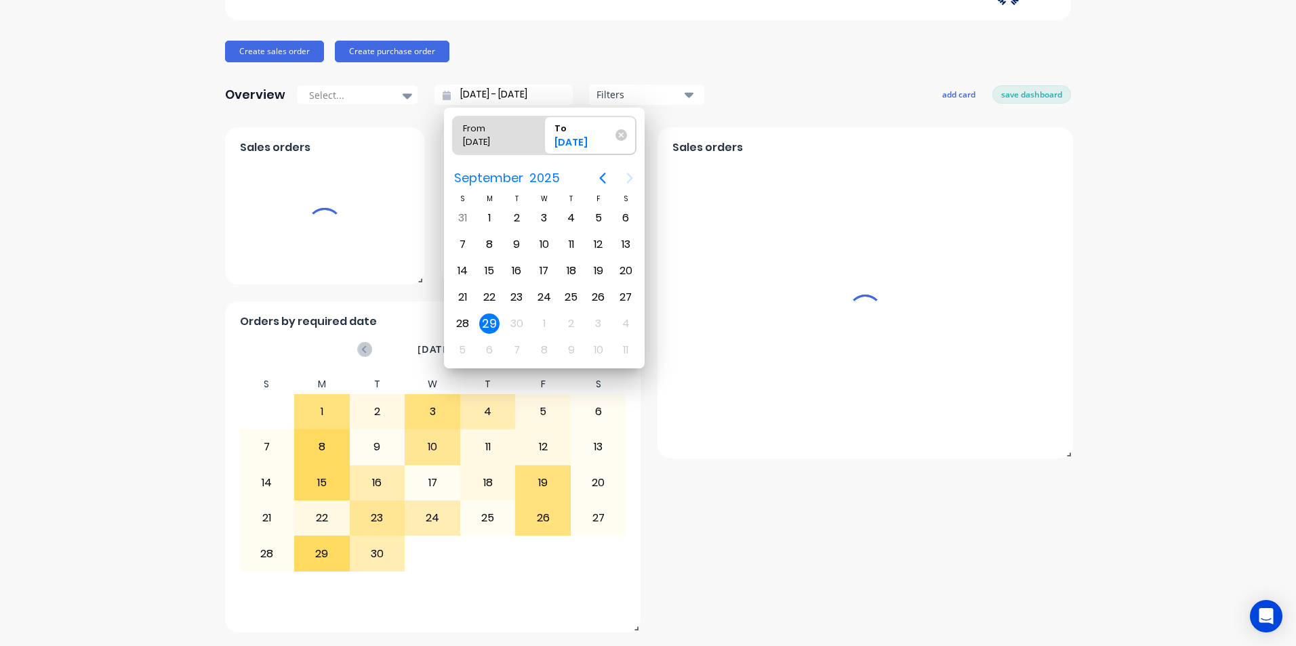
click at [763, 106] on div "Overview Select... [DATE] - [DATE] Filters add card save dashboard" at bounding box center [648, 94] width 846 height 27
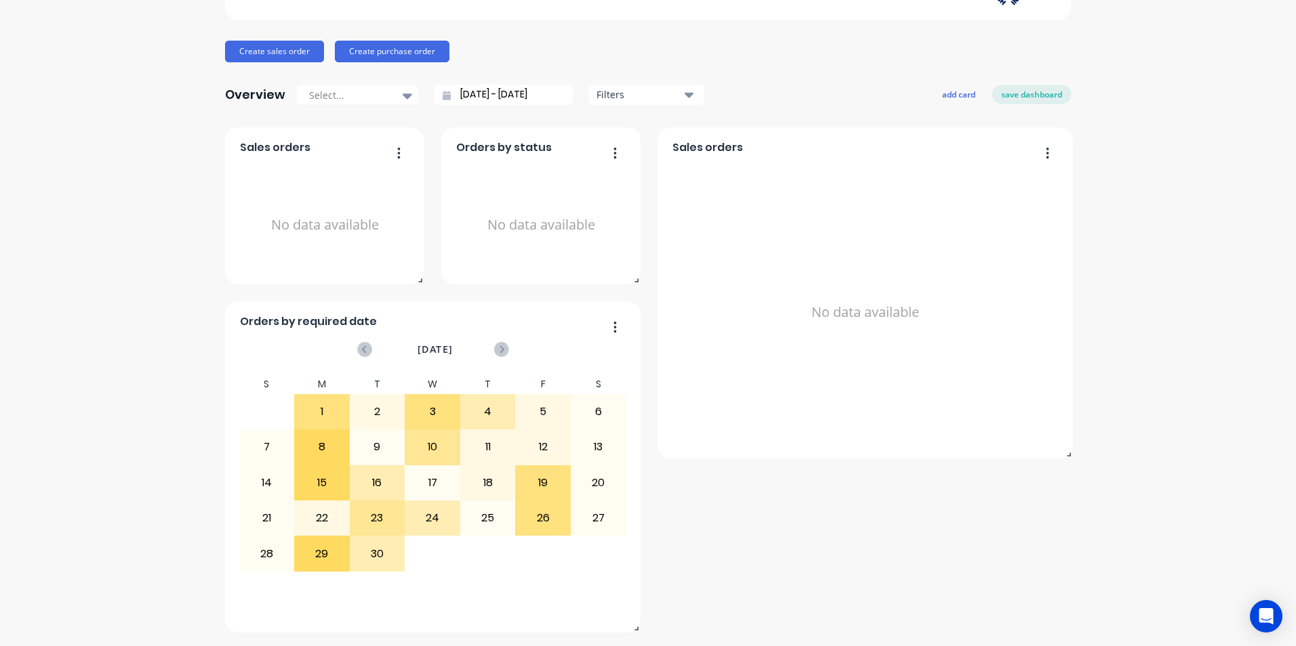
click at [550, 100] on input "[DATE] - [DATE]" at bounding box center [509, 95] width 117 height 20
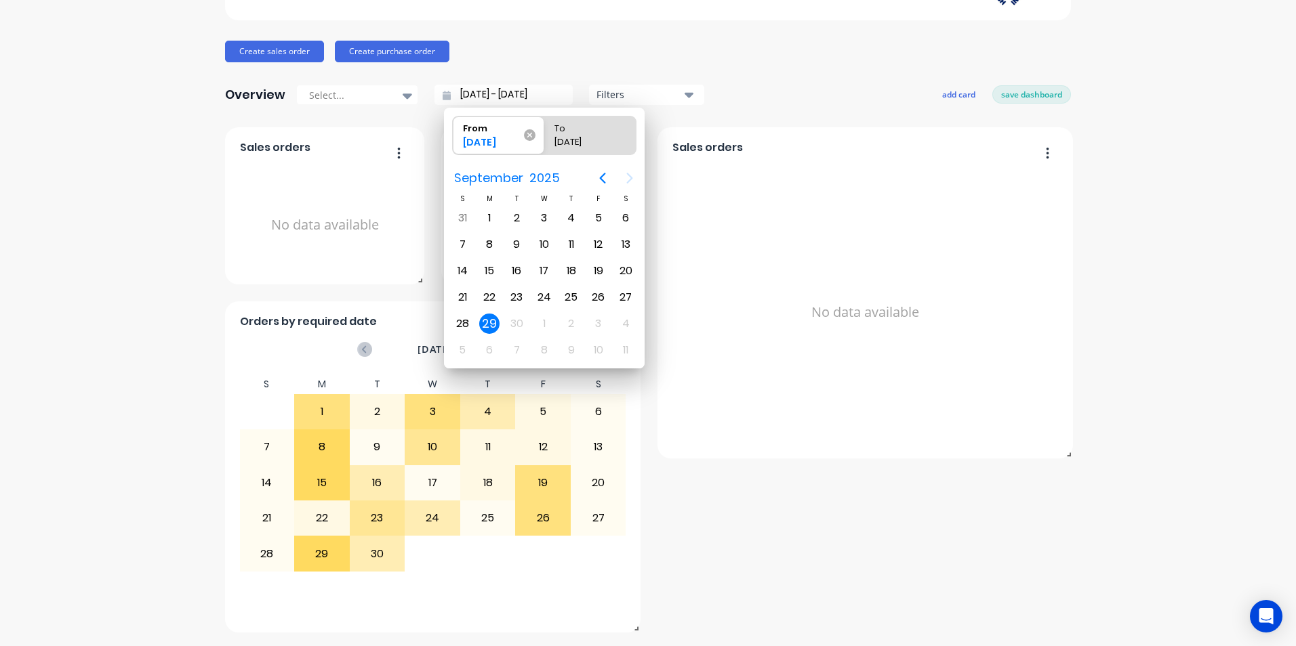
click at [524, 135] on icon at bounding box center [530, 135] width 12 height 12
click at [453, 135] on input "From [DATE]" at bounding box center [453, 136] width 1 height 38
click at [489, 133] on div "From" at bounding box center [490, 126] width 67 height 18
click at [453, 133] on input "From [DATE]" at bounding box center [453, 136] width 1 height 38
click at [598, 179] on icon "Previous page" at bounding box center [602, 178] width 16 height 16
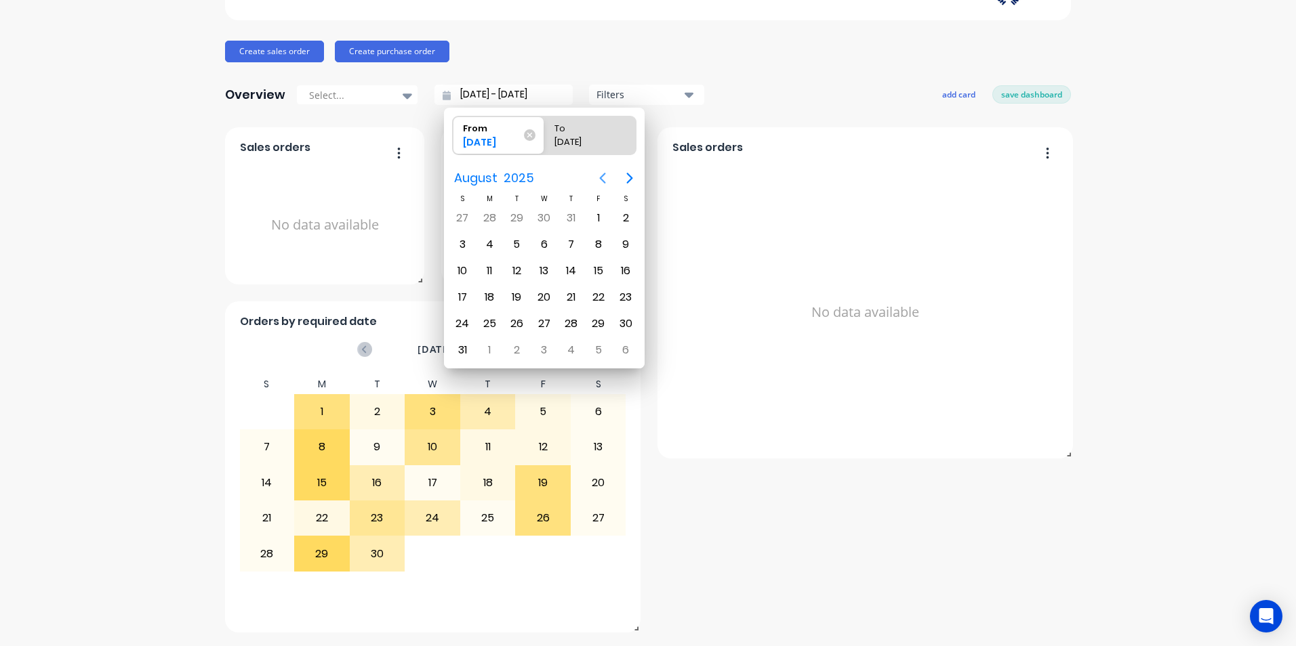
click at [598, 179] on icon "Previous page" at bounding box center [602, 178] width 16 height 16
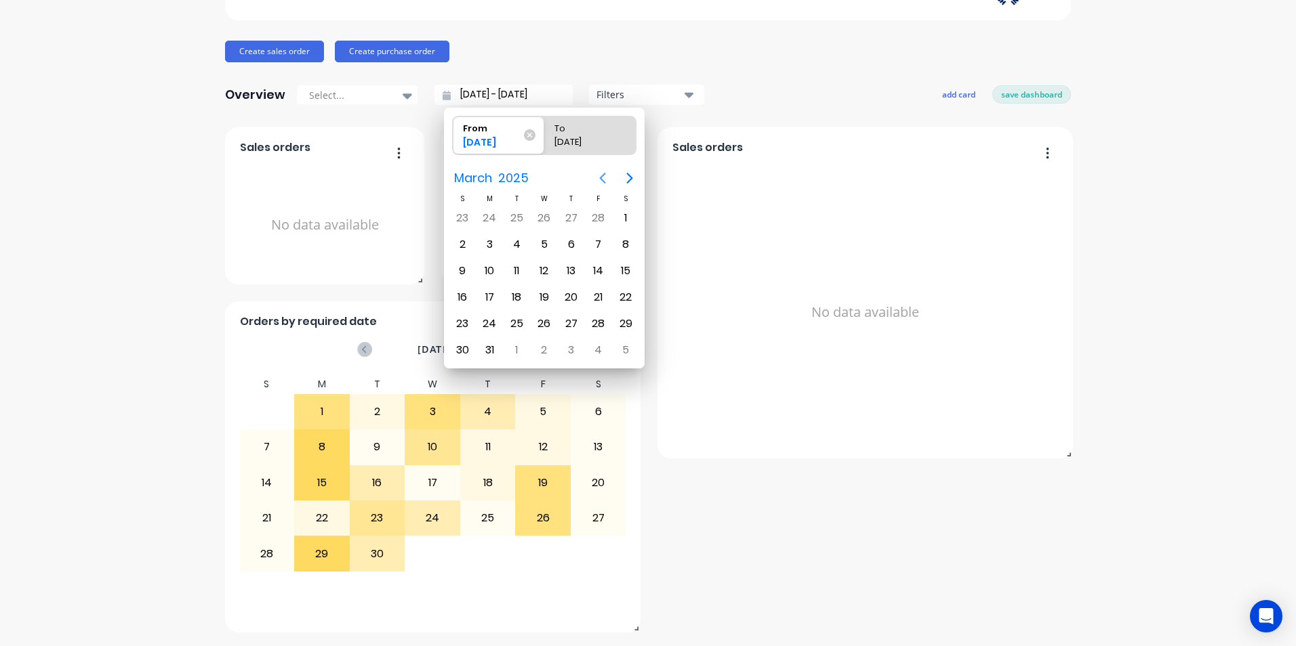
click at [598, 179] on icon "Previous page" at bounding box center [602, 178] width 16 height 16
click at [625, 218] on div "1" at bounding box center [625, 218] width 20 height 20
click at [737, 89] on div "Overview Select... [DATE] - [DATE] Filters add card save dashboard" at bounding box center [648, 94] width 846 height 27
type input "[DATE] - [DATE]"
radio input "false"
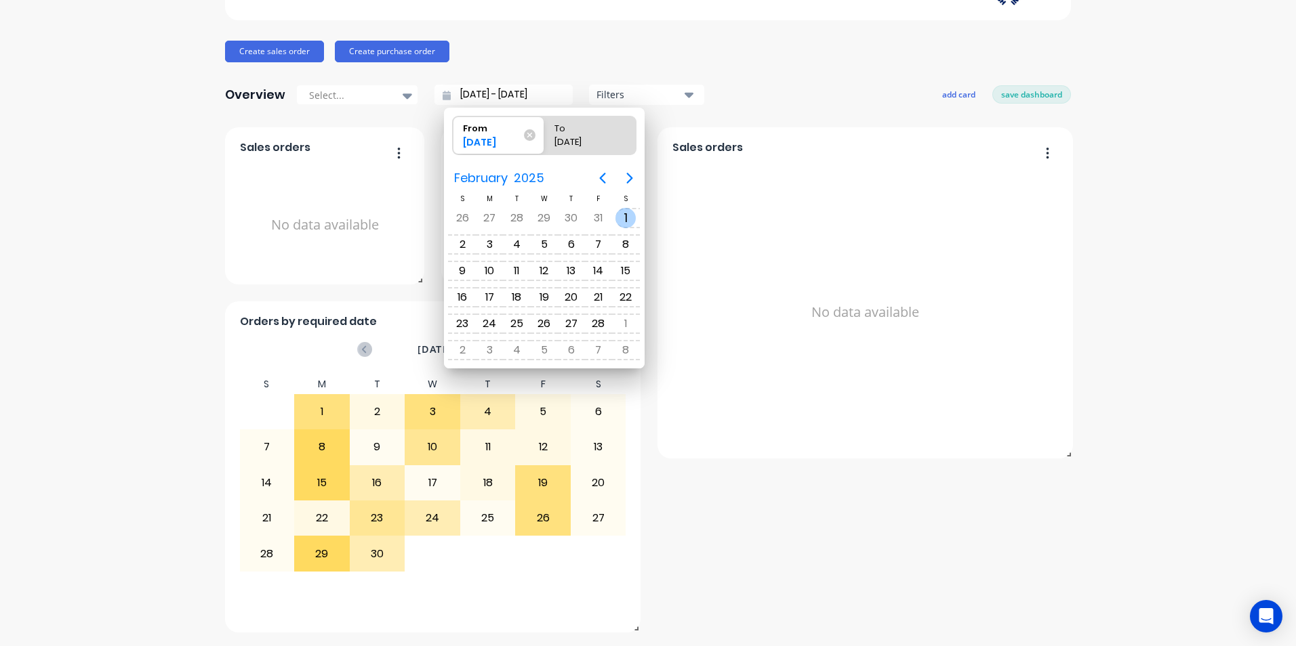
radio input "true"
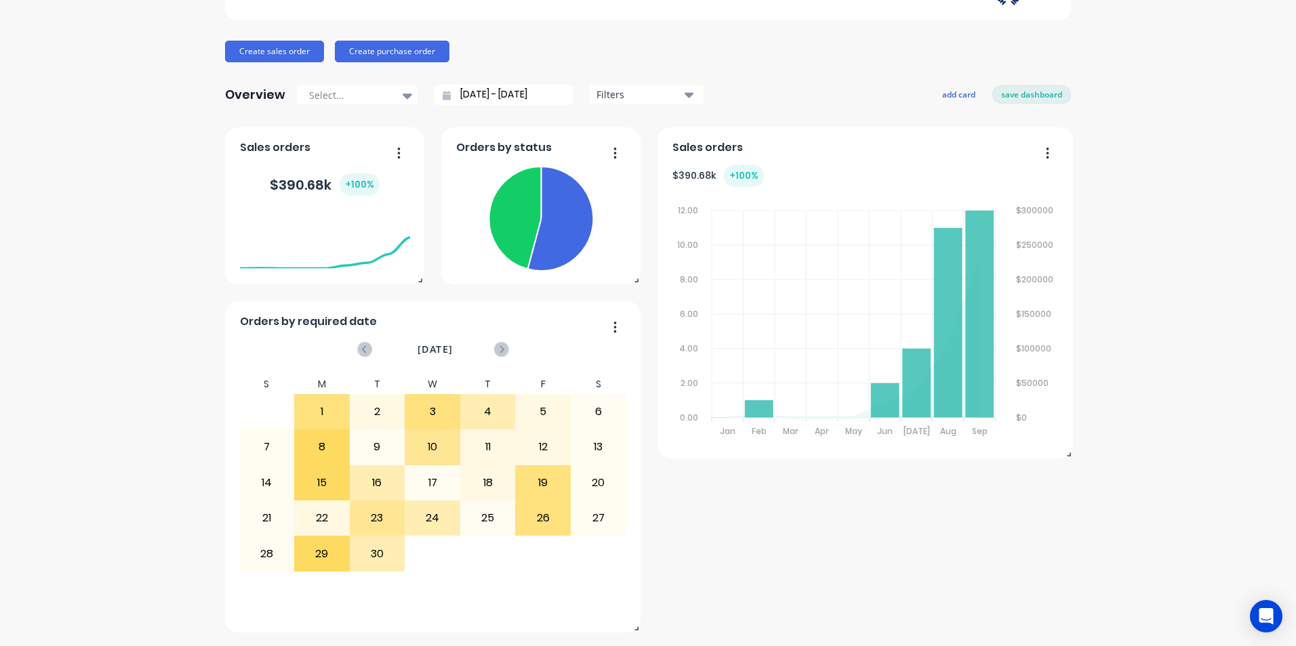
click at [684, 98] on icon "button" at bounding box center [688, 94] width 9 height 15
click at [716, 68] on div "Wire Mesh Industries Pty Ltd Create sales order Create purchase order Overview …" at bounding box center [648, 278] width 846 height 707
click at [404, 98] on icon at bounding box center [406, 95] width 9 height 15
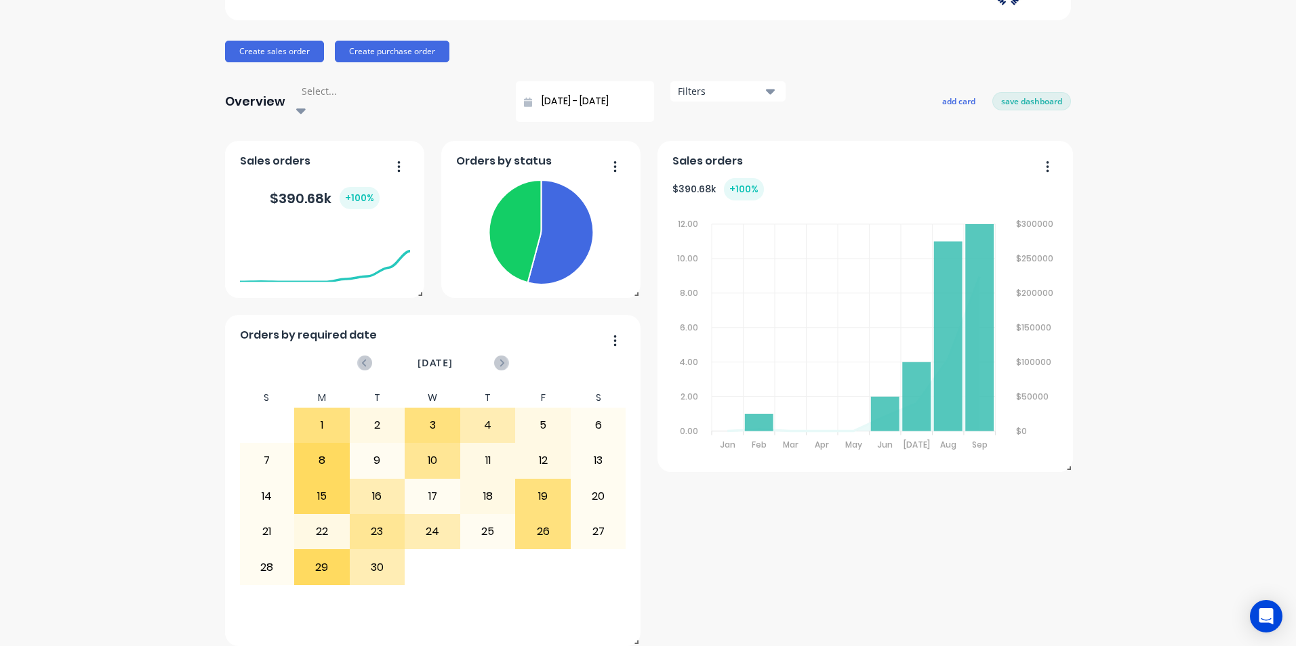
click at [306, 103] on icon at bounding box center [300, 110] width 9 height 15
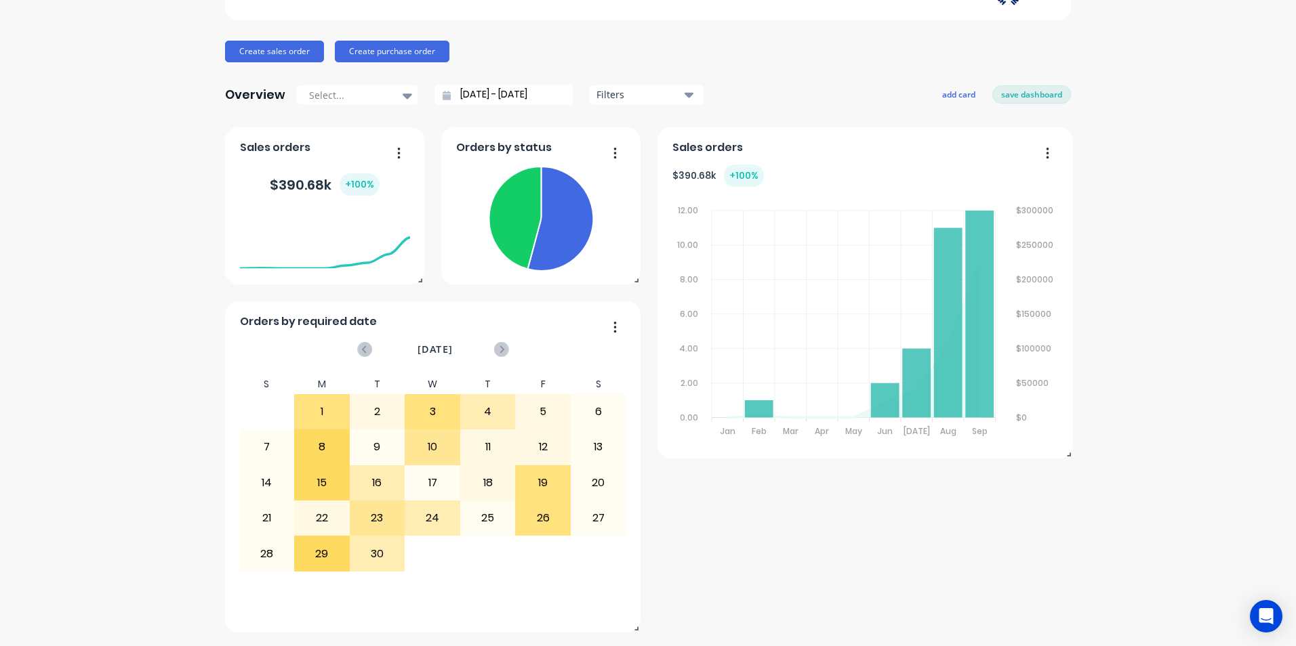
click at [684, 99] on icon "button" at bounding box center [688, 94] width 9 height 15
click at [752, 72] on div "Wire Mesh Industries Pty Ltd Create sales order Create purchase order Overview …" at bounding box center [648, 278] width 846 height 707
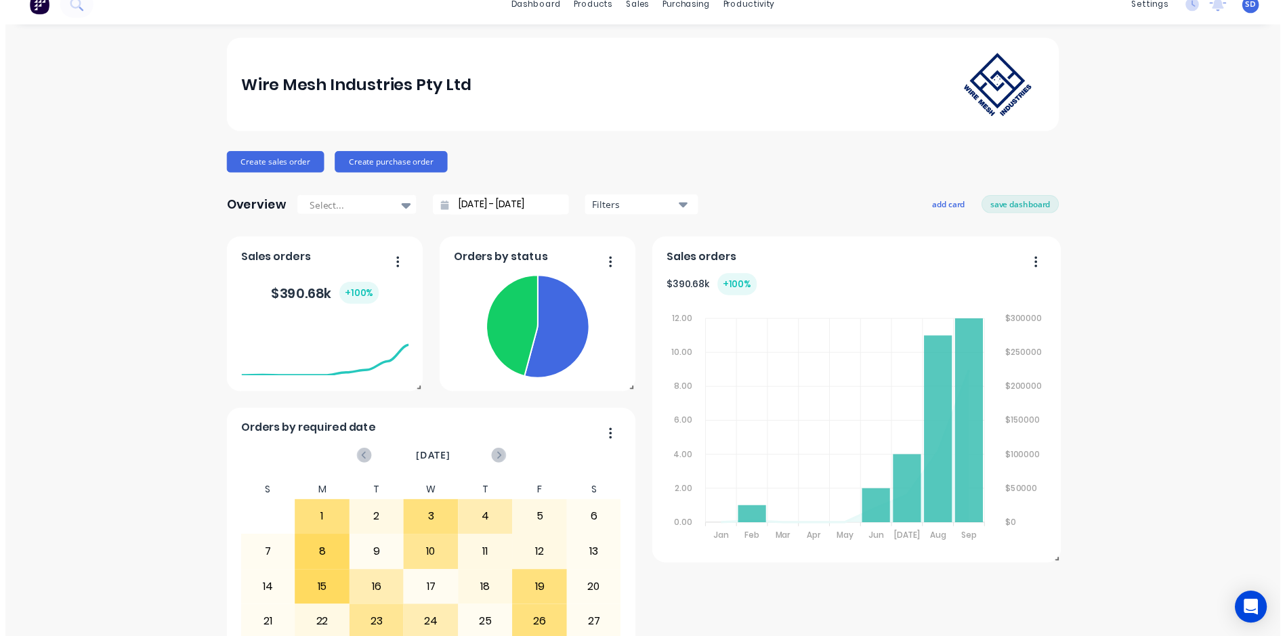
scroll to position [0, 0]
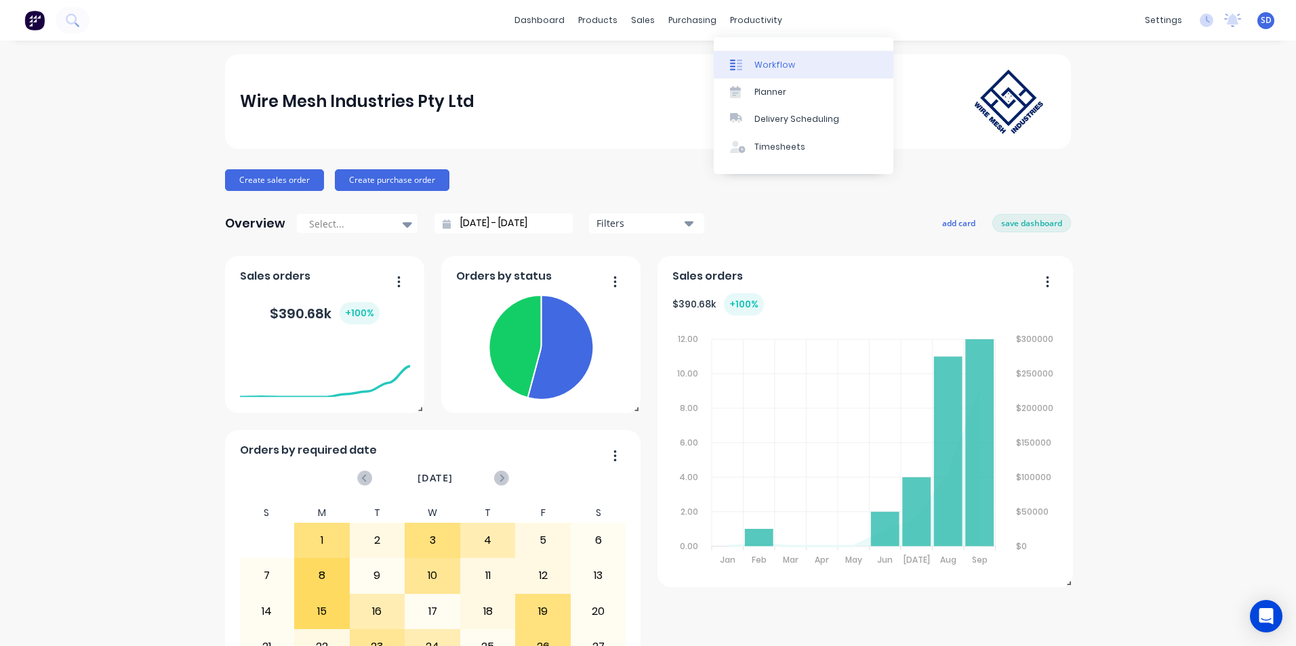
click at [772, 75] on link "Workflow" at bounding box center [803, 64] width 180 height 27
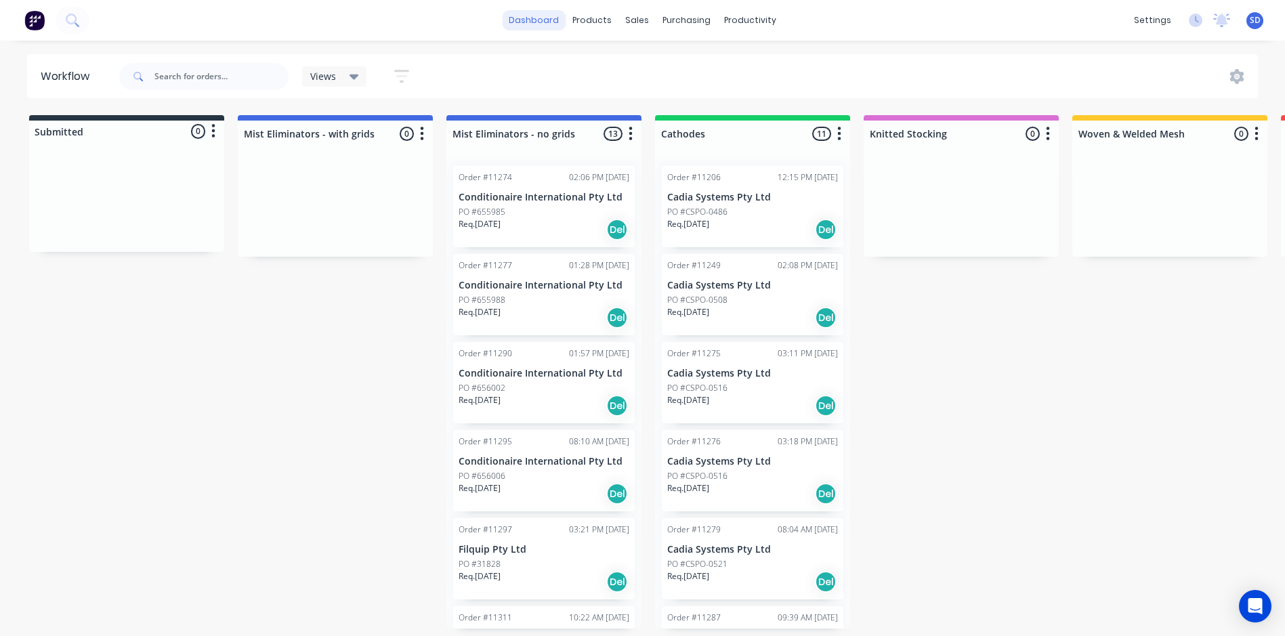
click at [552, 18] on link "dashboard" at bounding box center [534, 20] width 64 height 20
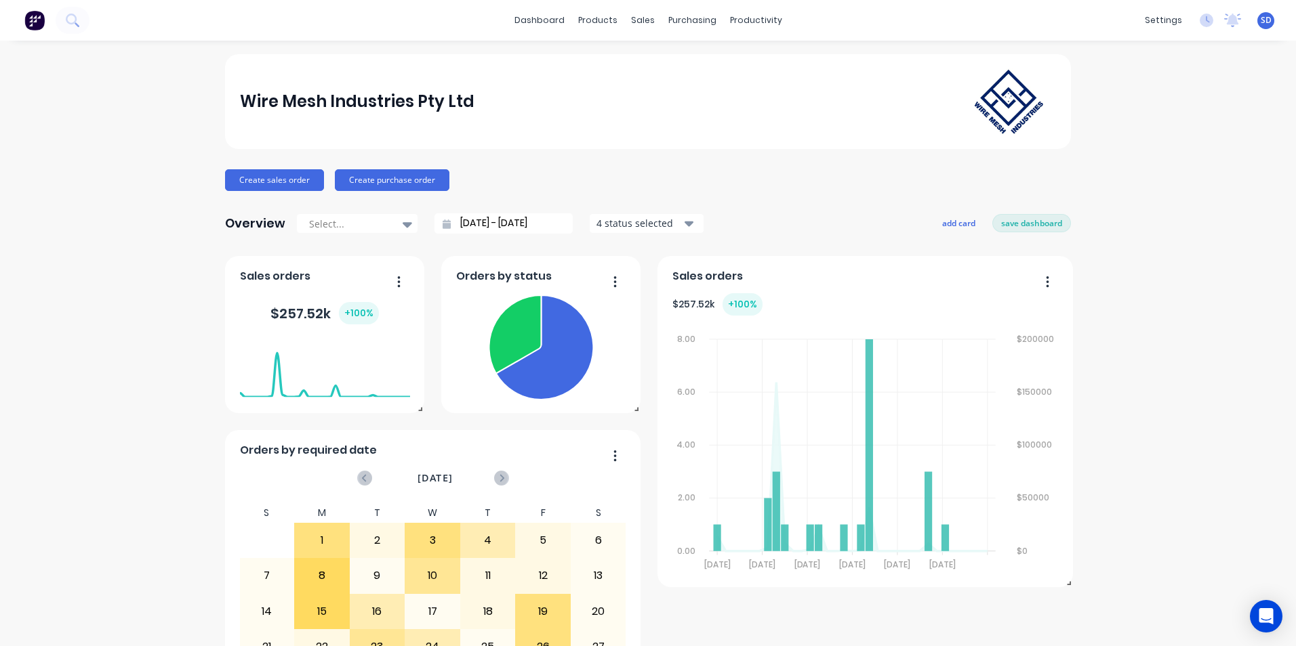
click at [692, 229] on button "4 status selected" at bounding box center [646, 223] width 115 height 20
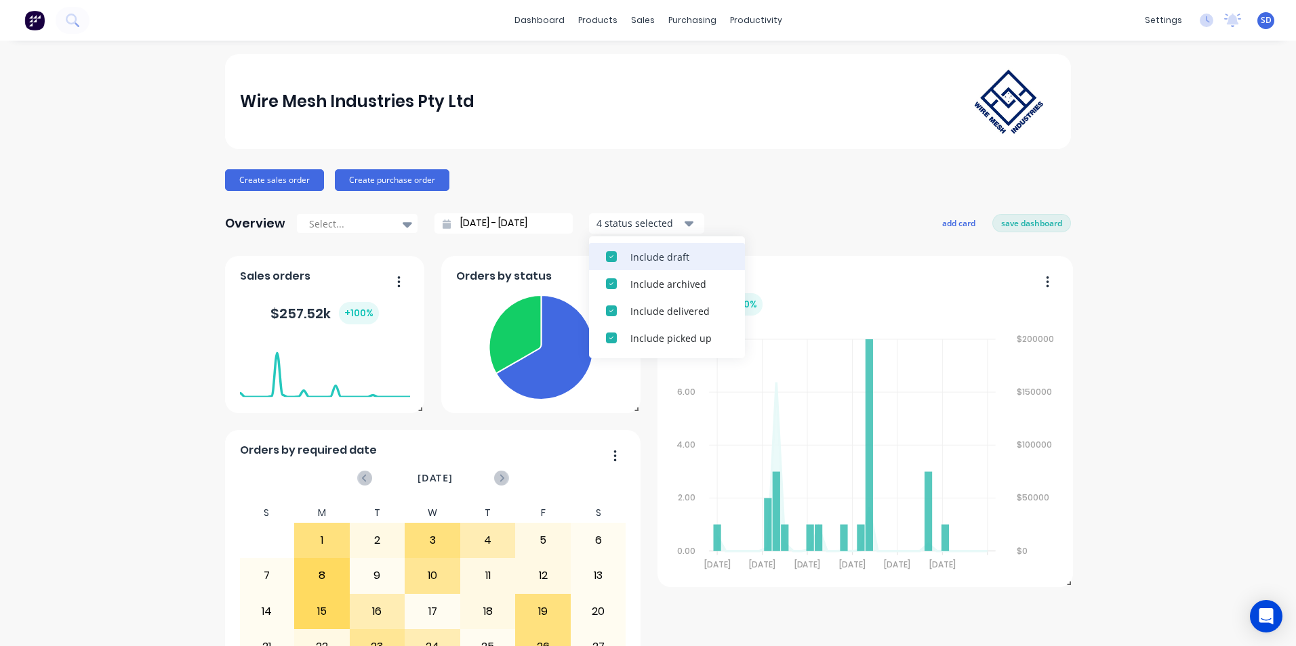
click at [669, 252] on div "Include draft" at bounding box center [679, 257] width 98 height 14
click at [661, 278] on div "Include delivered" at bounding box center [679, 284] width 98 height 14
click at [665, 260] on div "Include archived" at bounding box center [679, 257] width 98 height 14
click at [665, 260] on div "Include picked up" at bounding box center [679, 257] width 98 height 14
click at [800, 205] on div "Wire Mesh Industries Pty Ltd Create sales order Create purchase order Overview …" at bounding box center [648, 407] width 846 height 707
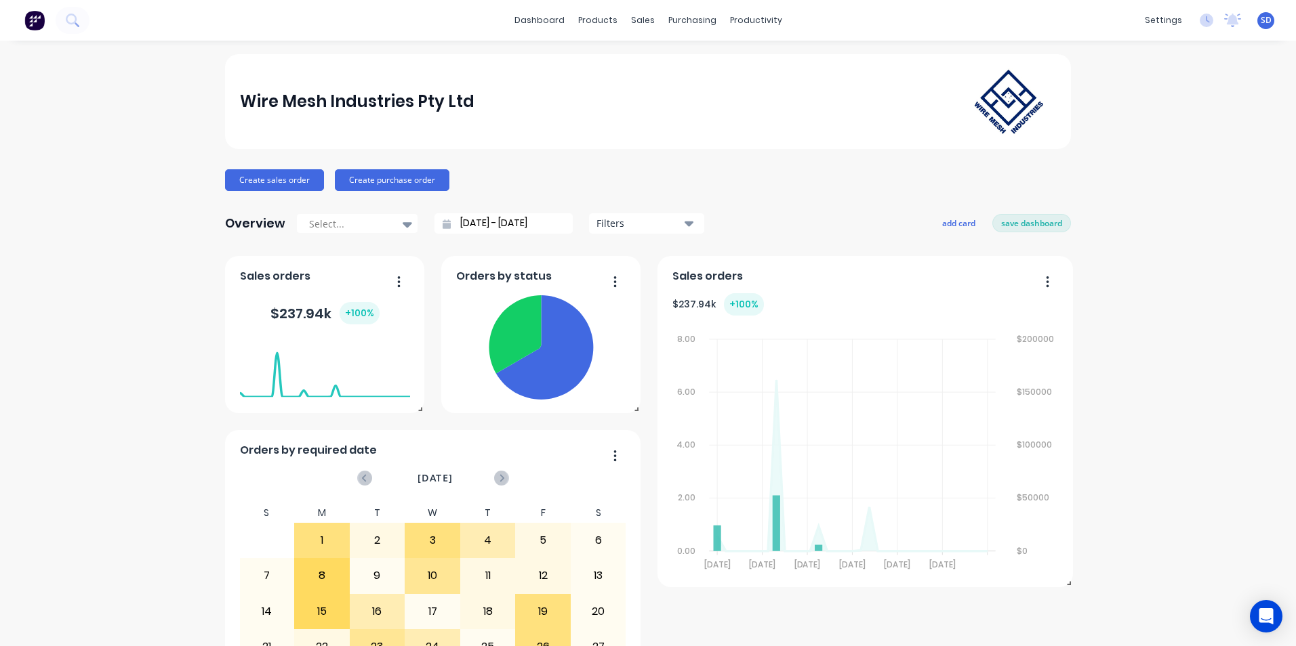
click at [541, 221] on input "[DATE] - [DATE]" at bounding box center [509, 223] width 117 height 20
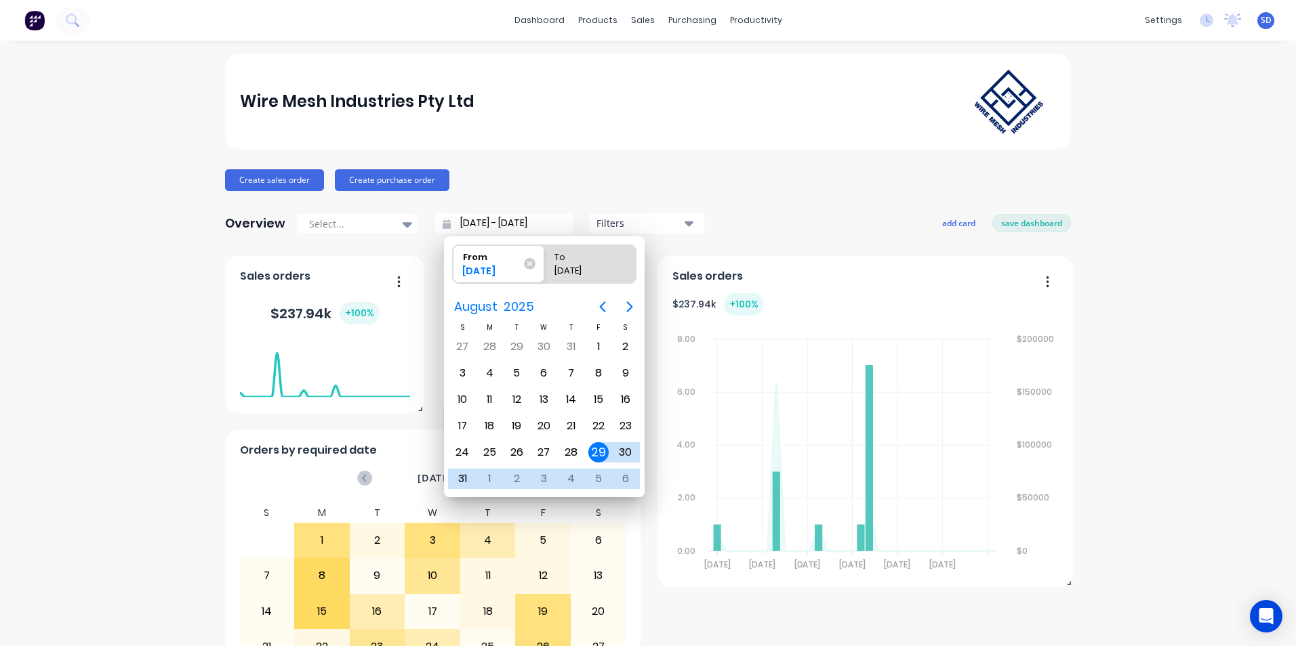
click at [564, 228] on div "[DATE] - [DATE]" at bounding box center [512, 223] width 122 height 20
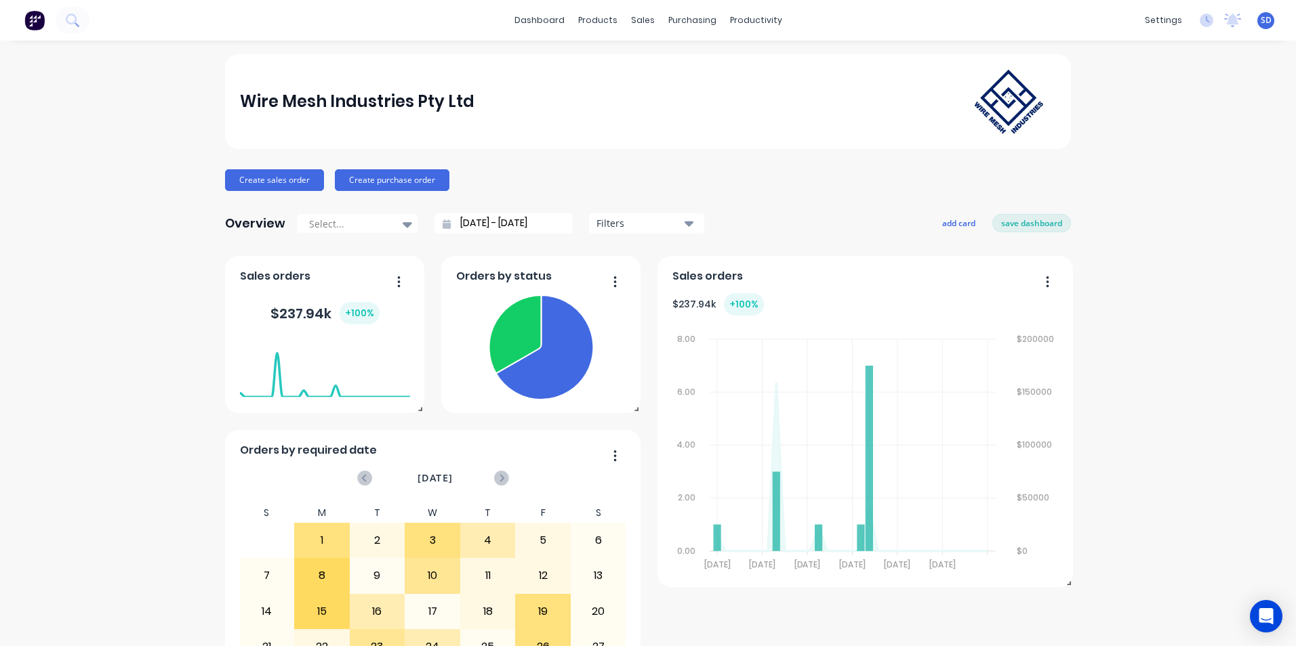
click at [564, 228] on div "[DATE] - [DATE]" at bounding box center [512, 223] width 122 height 20
click at [469, 222] on input "[DATE] - [DATE]" at bounding box center [509, 223] width 117 height 20
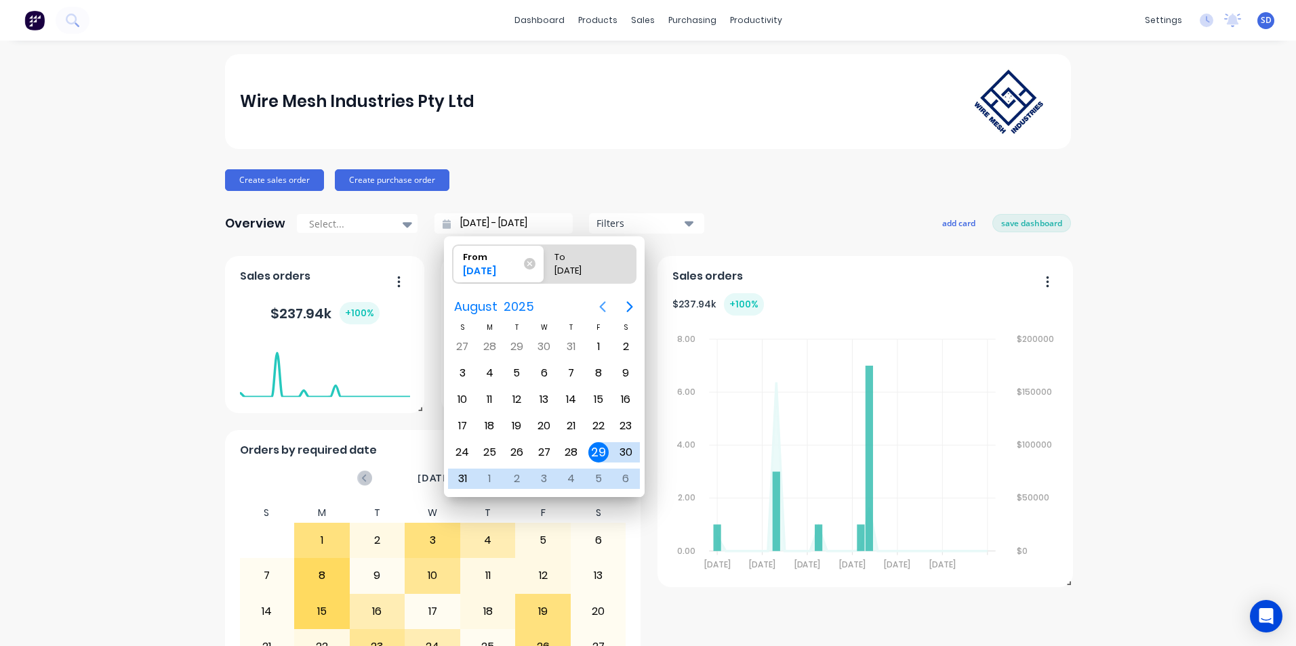
click at [604, 311] on icon "Previous page" at bounding box center [602, 307] width 16 height 16
click at [604, 311] on icon "Previous page" at bounding box center [603, 307] width 6 height 11
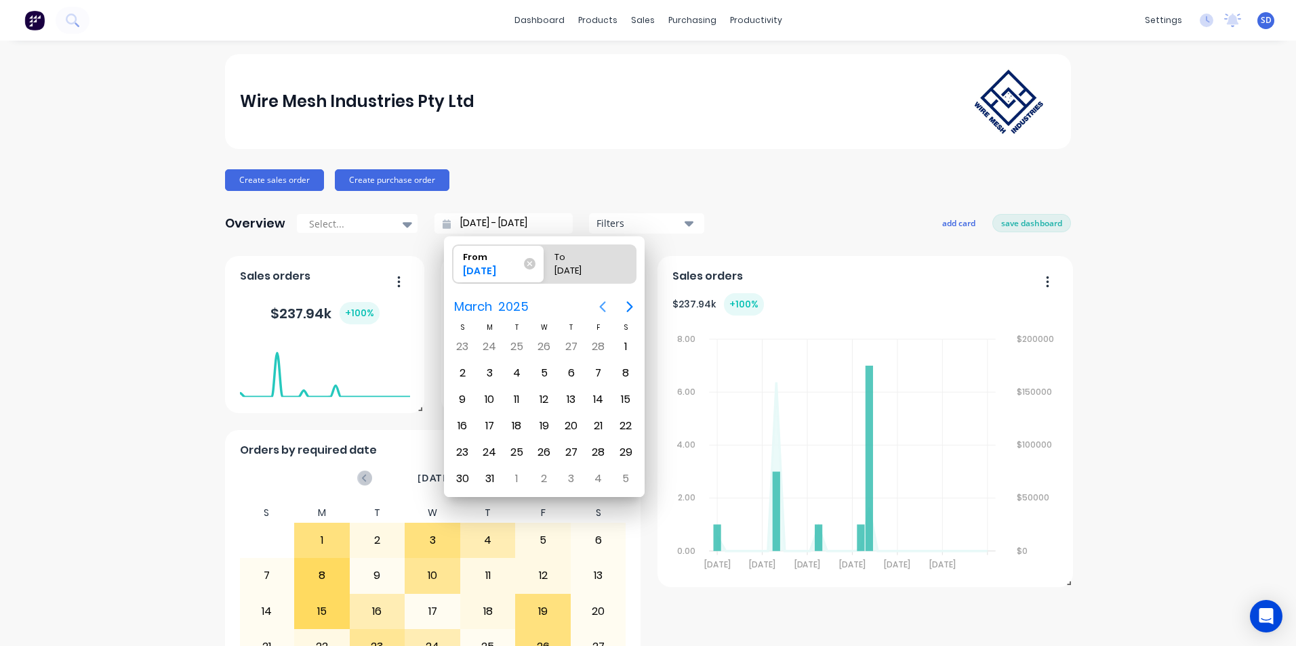
click at [604, 311] on icon "Previous page" at bounding box center [603, 307] width 6 height 11
click at [623, 347] on div "1" at bounding box center [625, 347] width 20 height 20
type input "[DATE] - [DATE]"
radio input "false"
radio input "true"
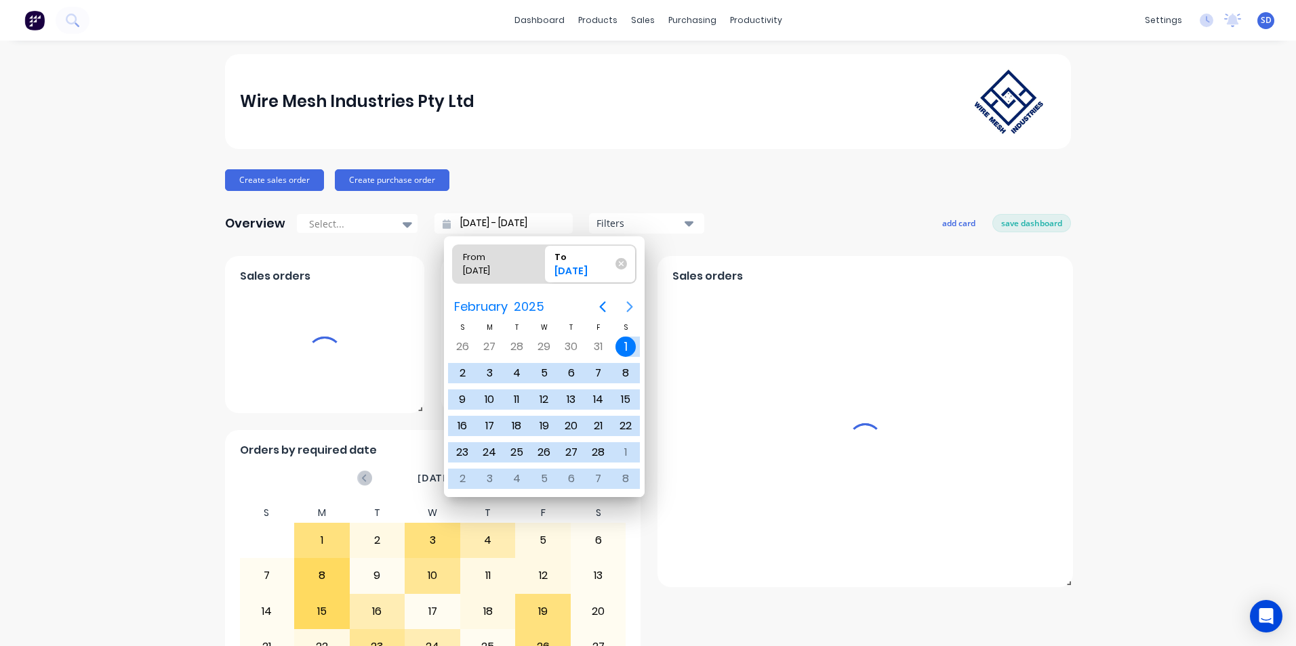
click at [743, 200] on div "Wire Mesh Industries Pty Ltd Create sales order Create purchase order Overview …" at bounding box center [648, 407] width 846 height 707
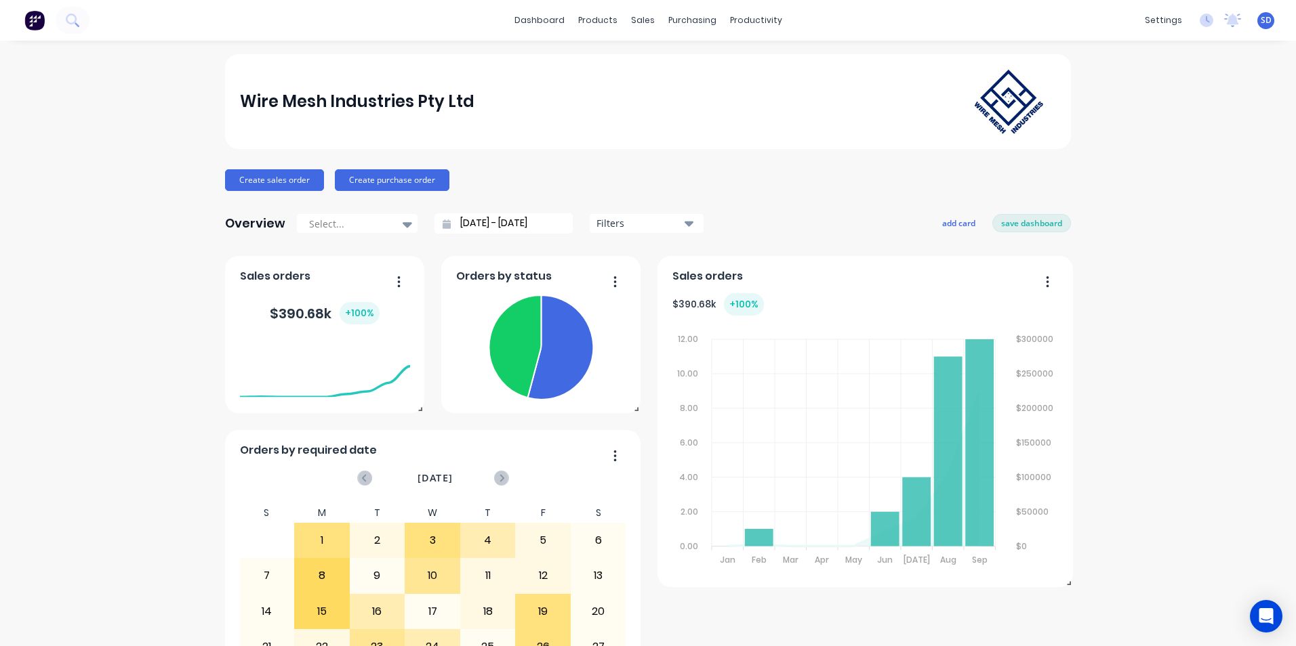
click at [684, 226] on icon "button" at bounding box center [688, 224] width 9 height 5
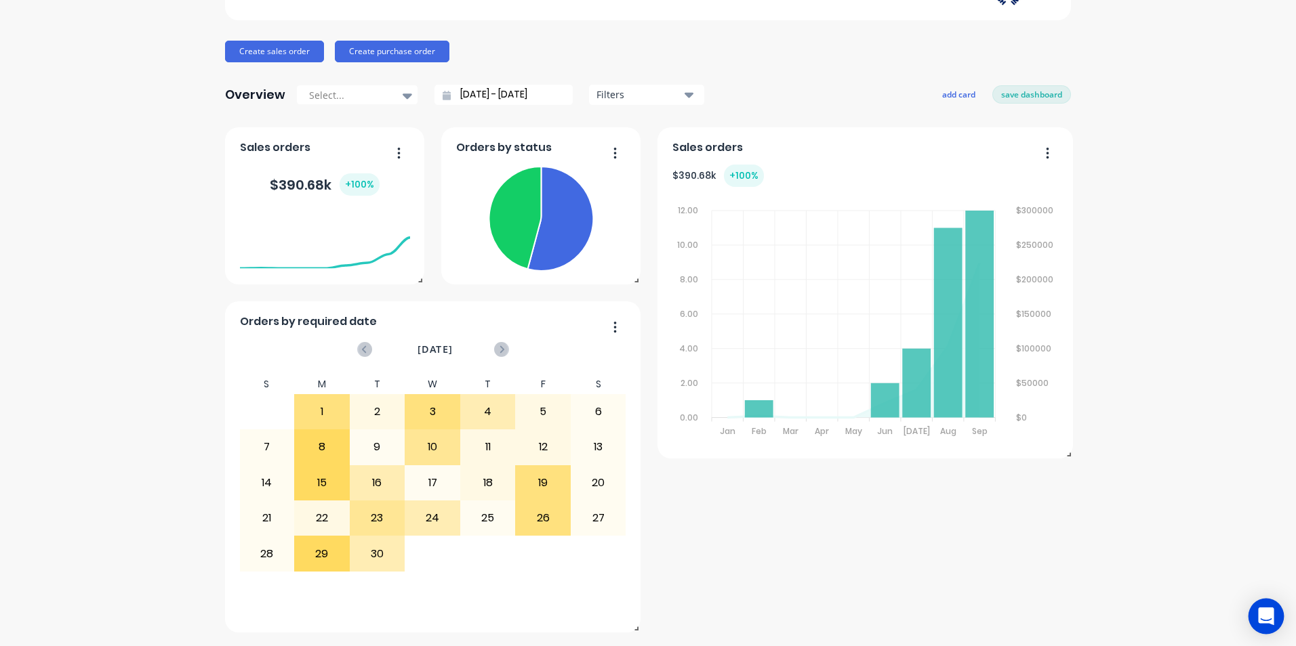
click at [1264, 617] on icon "Open Intercom Messenger" at bounding box center [1266, 617] width 16 height 18
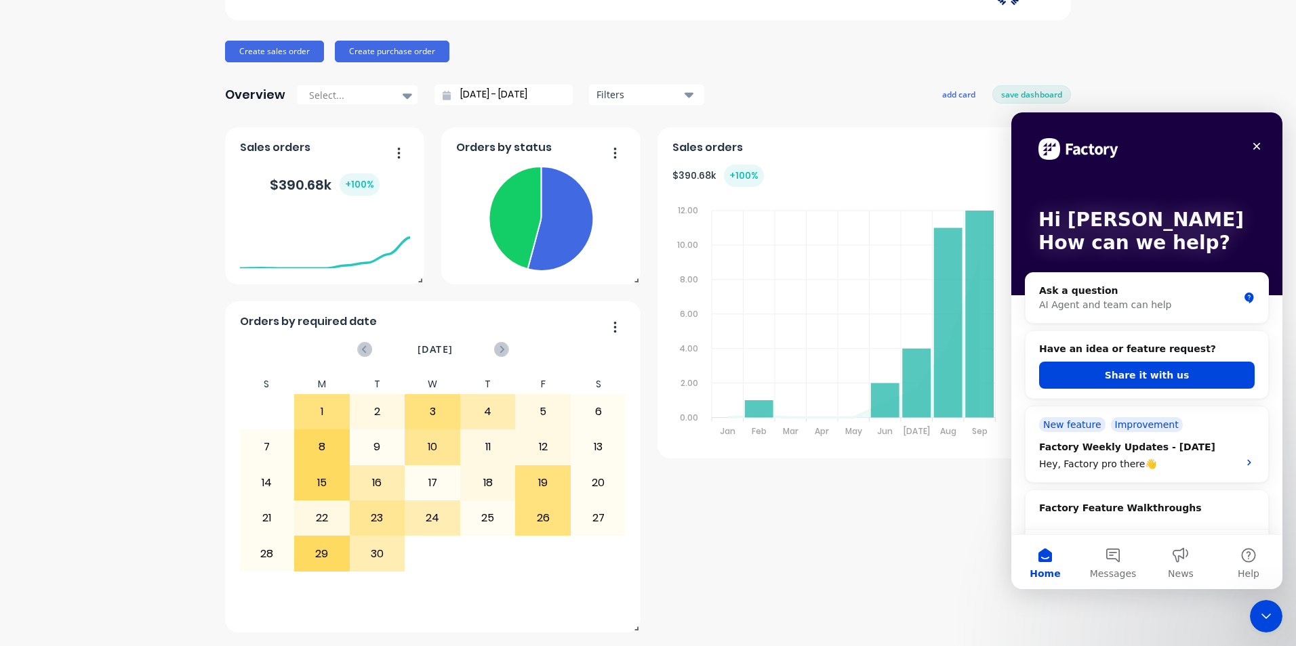
scroll to position [0, 0]
click at [1193, 366] on button "Share it with us" at bounding box center [1146, 375] width 215 height 27
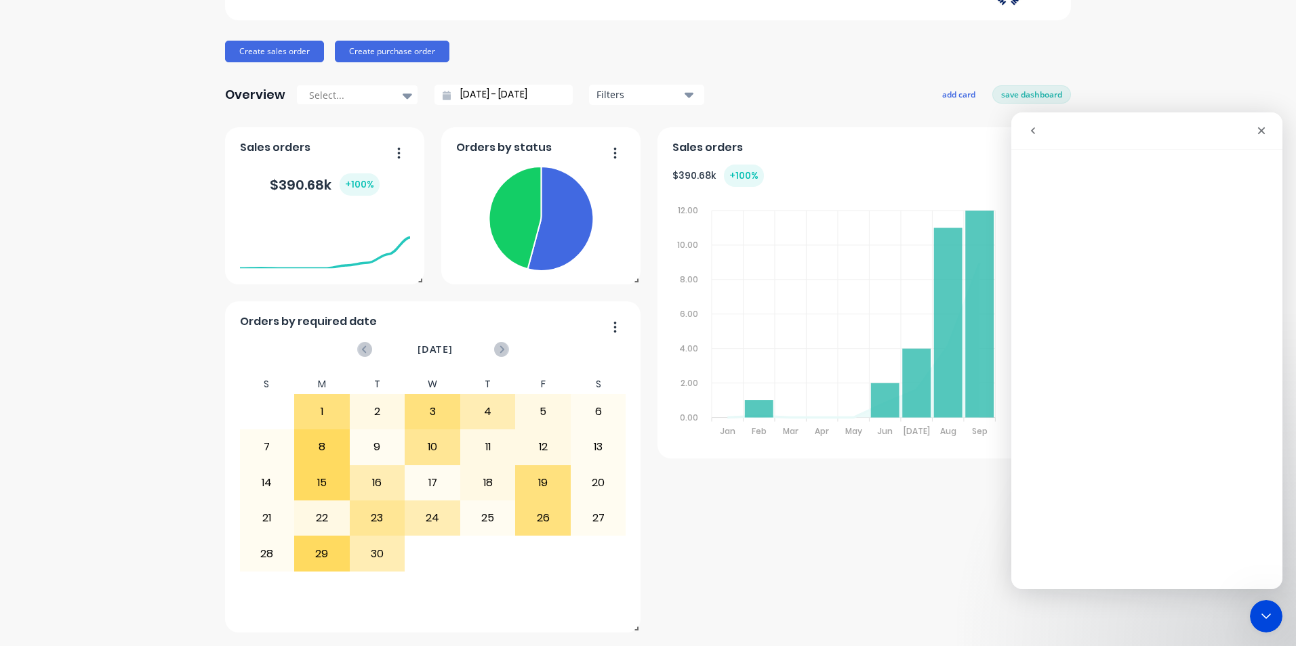
click at [1031, 126] on icon "go back" at bounding box center [1032, 130] width 11 height 11
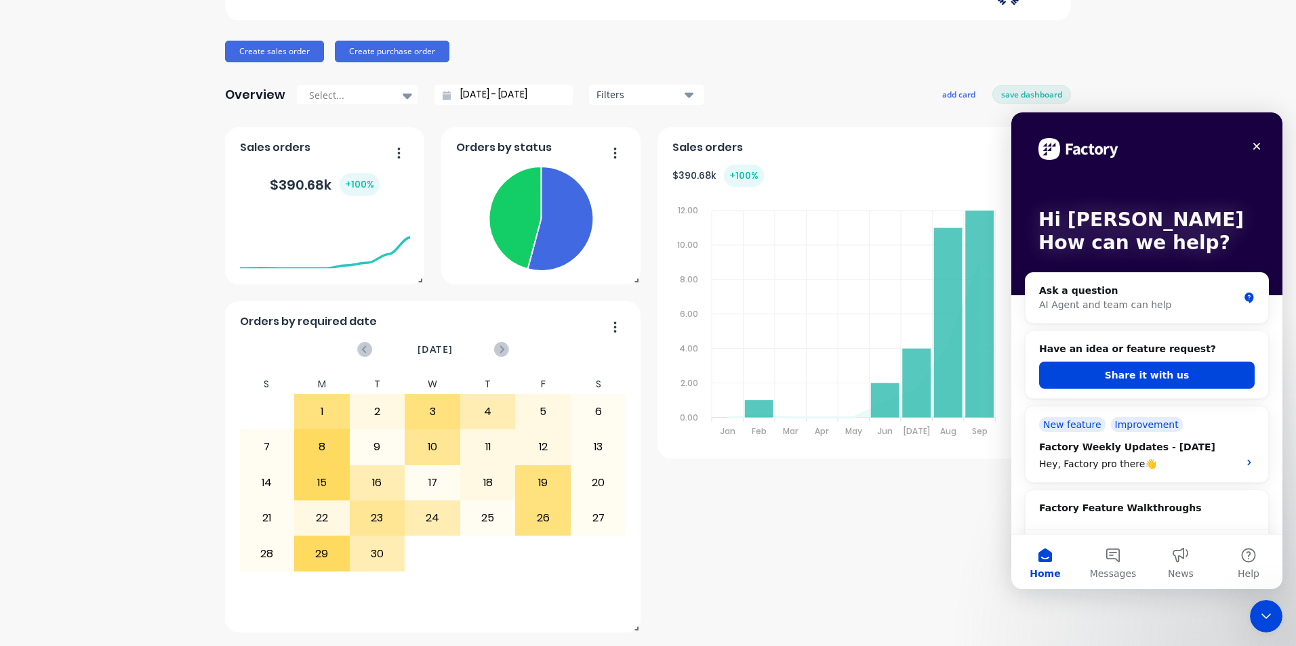
click at [891, 102] on div "Overview Select... [DATE] - [DATE] Filters add card save dashboard" at bounding box center [648, 94] width 846 height 27
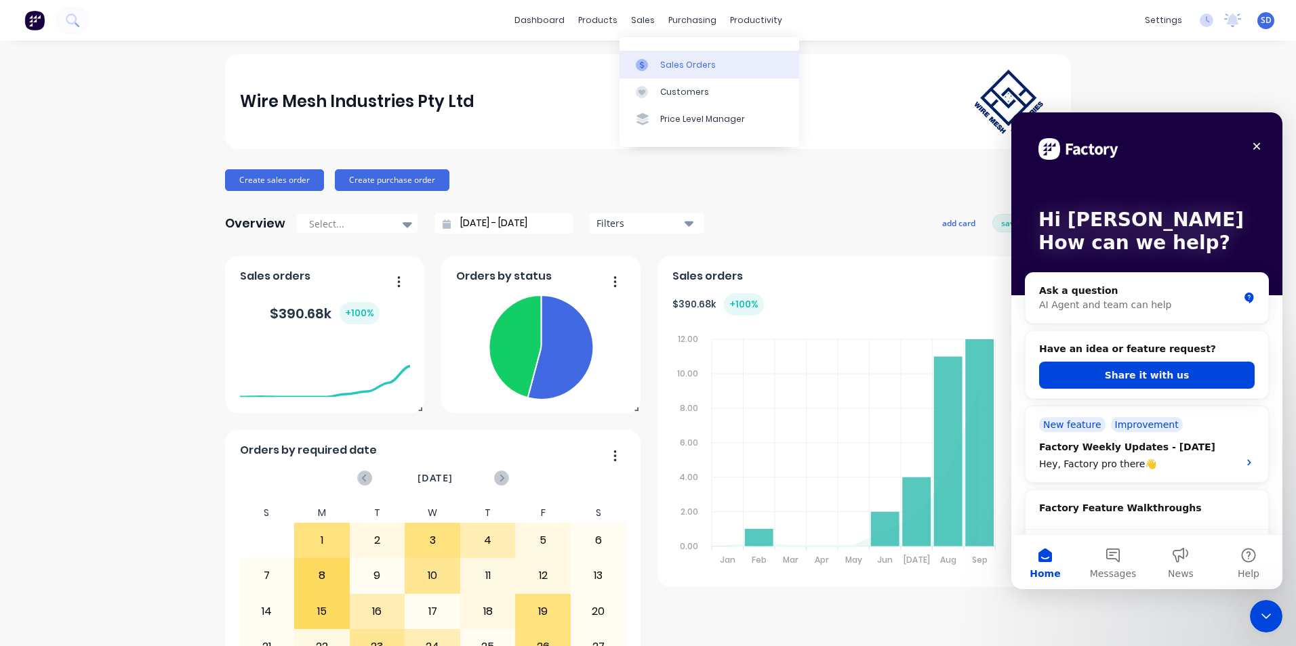
click at [657, 57] on link "Sales Orders" at bounding box center [709, 64] width 180 height 27
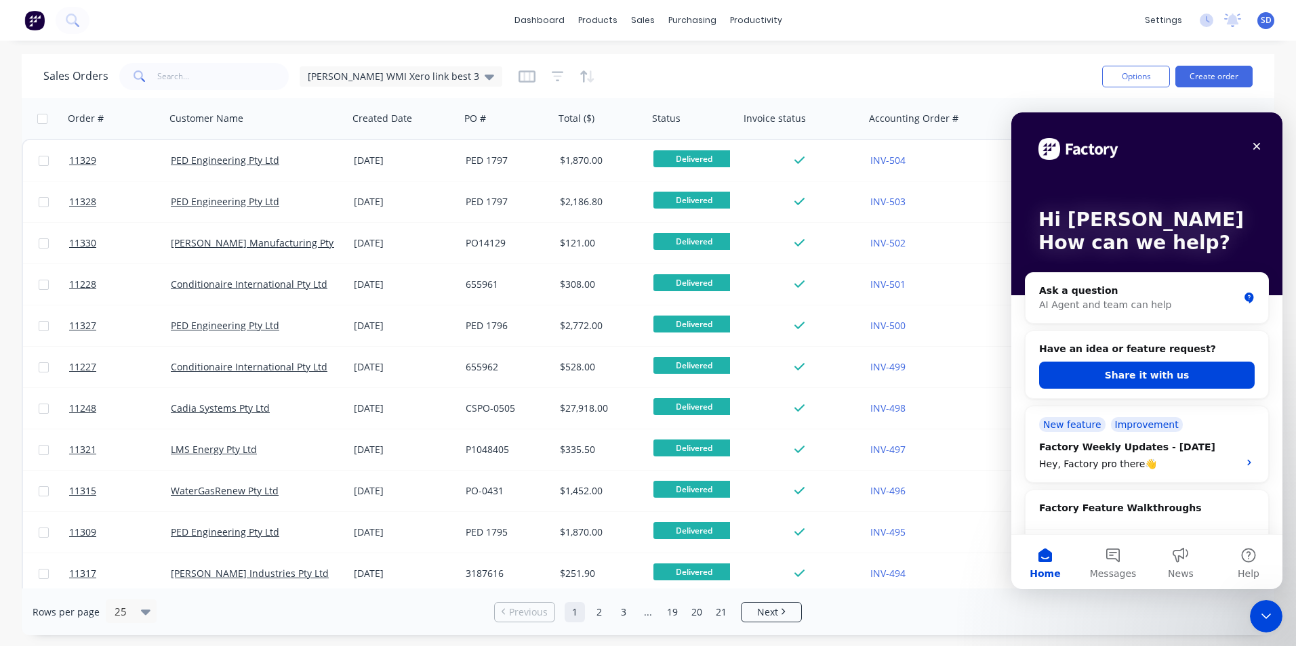
drag, startPoint x: 1085, startPoint y: 117, endPoint x: 989, endPoint y: 73, distance: 105.2
click at [1011, 112] on html "Hi [PERSON_NAME] How can we help? Ask a question AI Agent and team can help Hav…" at bounding box center [1146, 350] width 271 height 477
click at [989, 73] on div "Sales Orders [PERSON_NAME] WMI Xero link best 3" at bounding box center [567, 76] width 1048 height 33
